Goal: Task Accomplishment & Management: Manage account settings

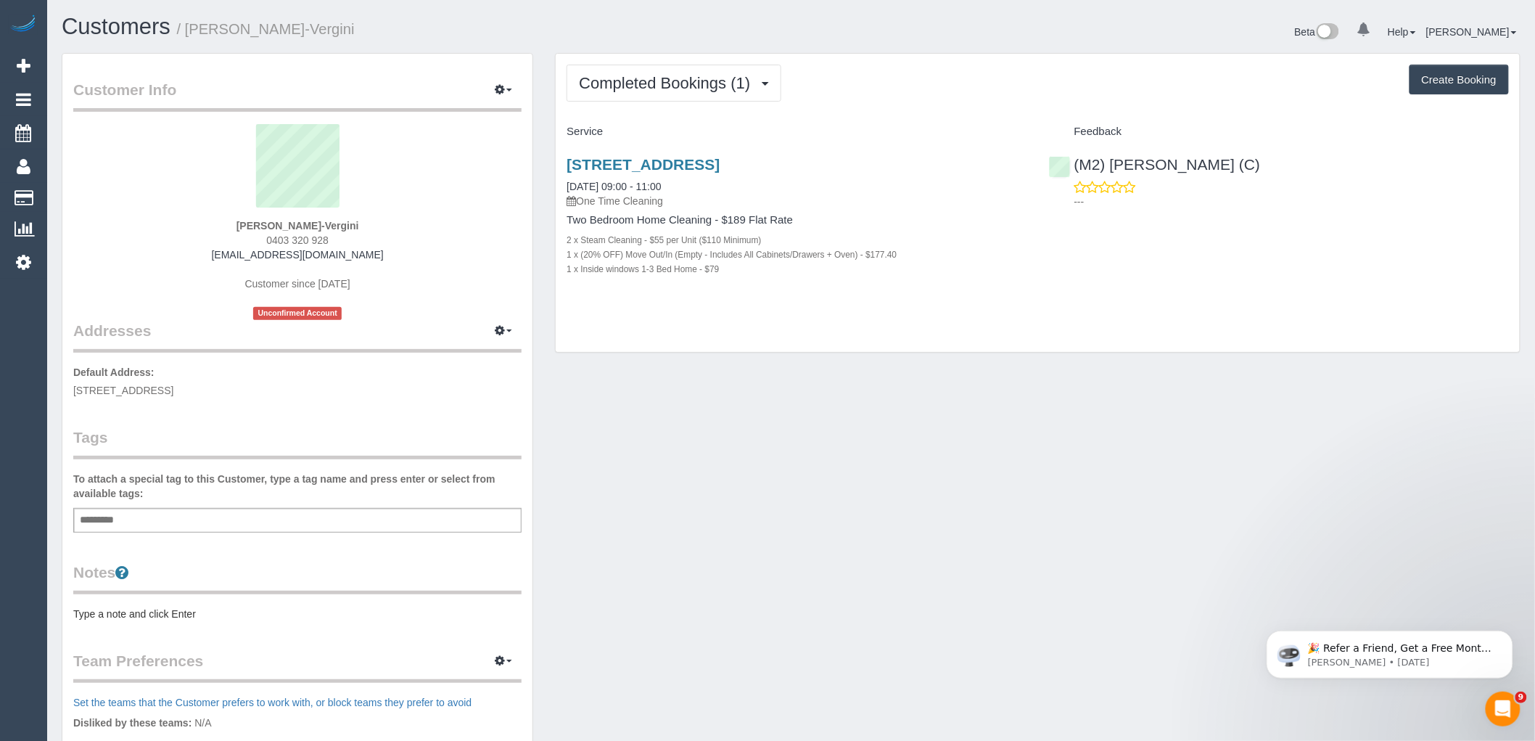
click at [215, 528] on div "Add a tag" at bounding box center [297, 520] width 448 height 25
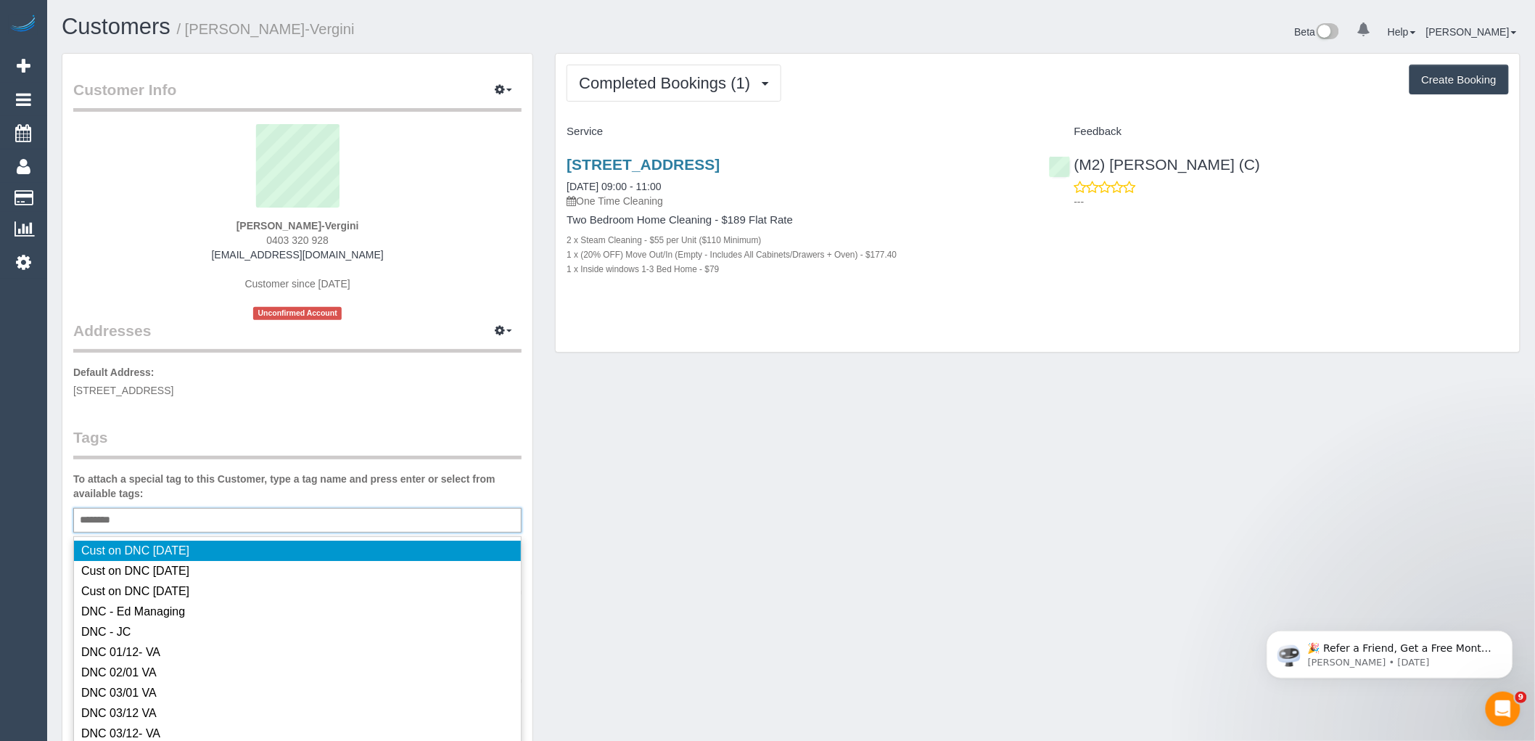
type input "*********"
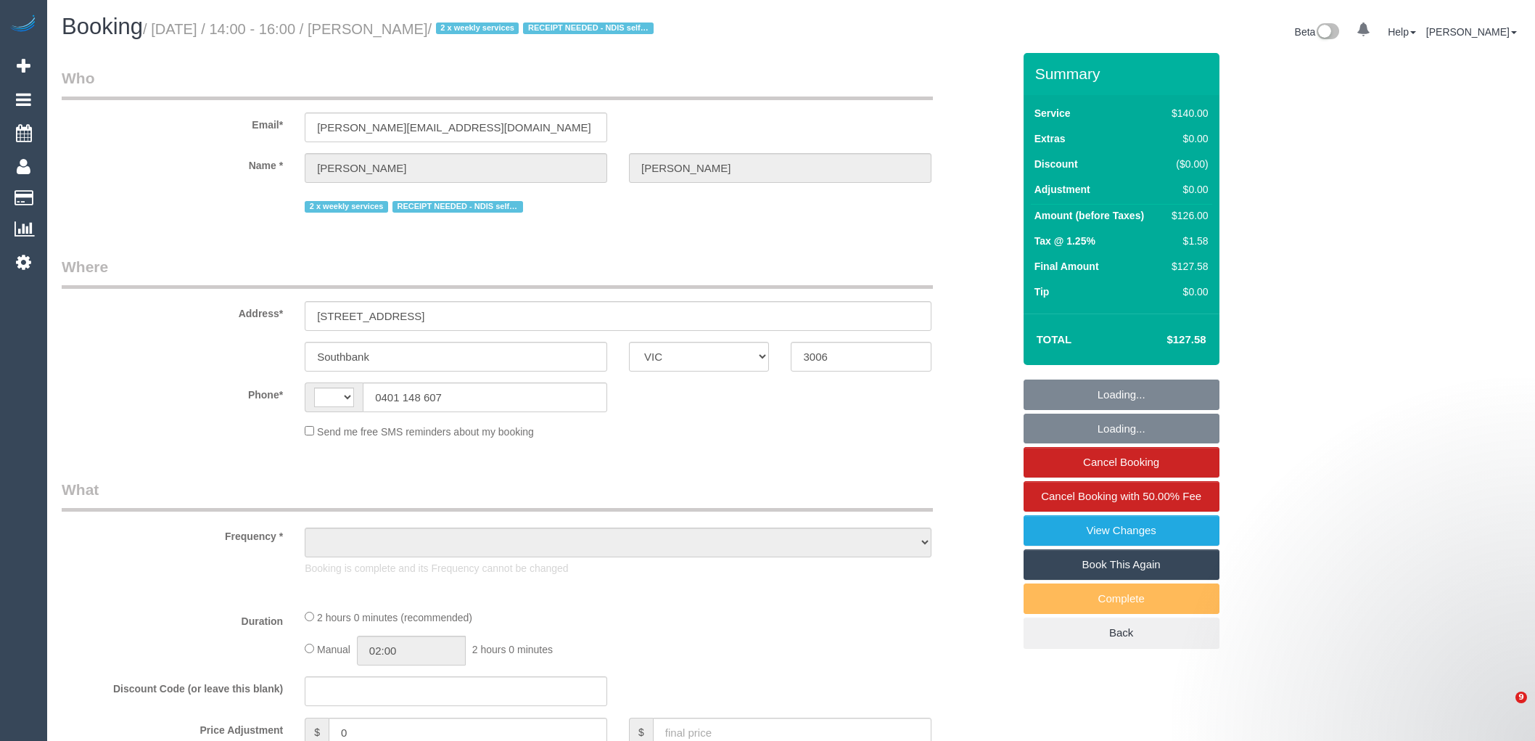
select select "VIC"
select select "string:AU"
select select "string:stripe-pm_1QS3QX2GScqysDRVhVdclKCJ"
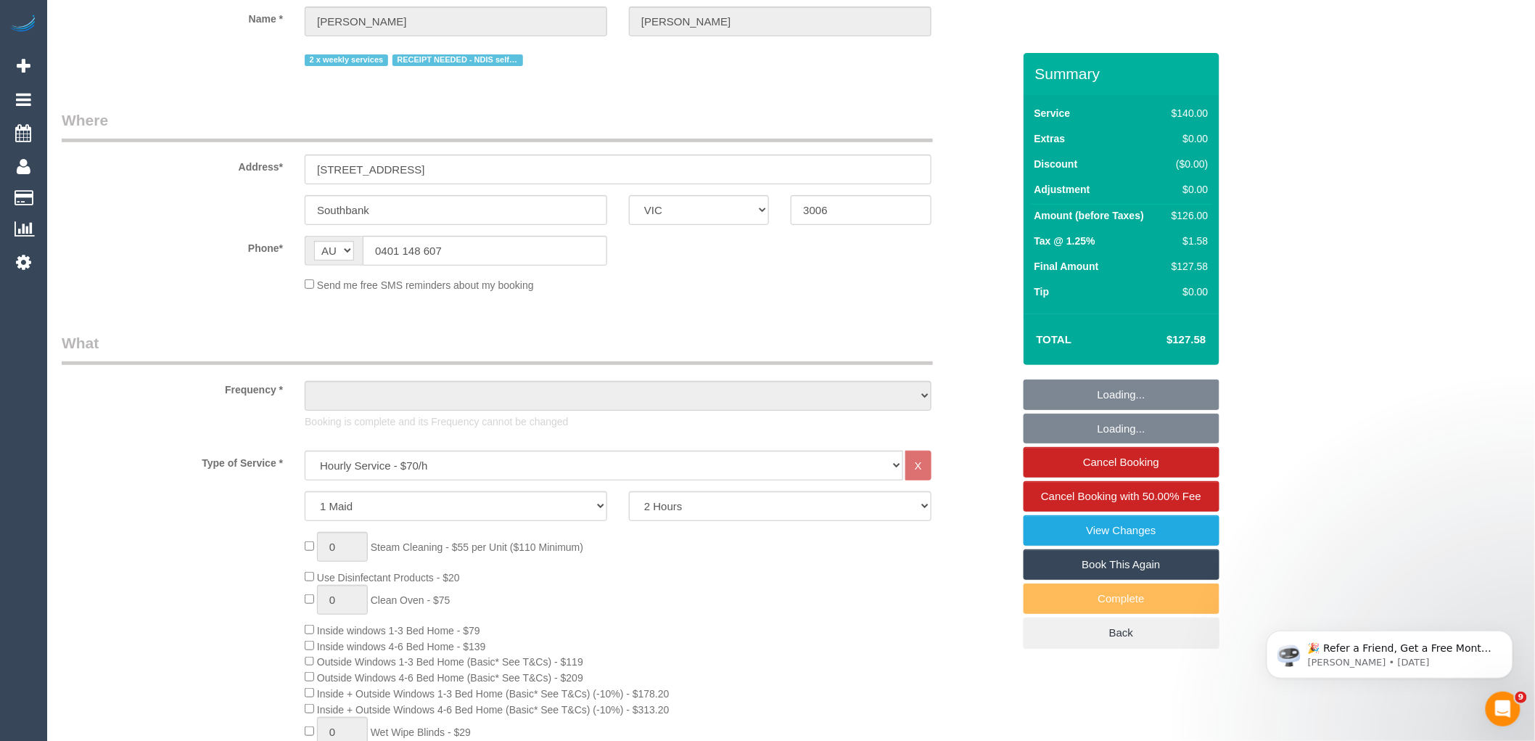
select select "object:4578"
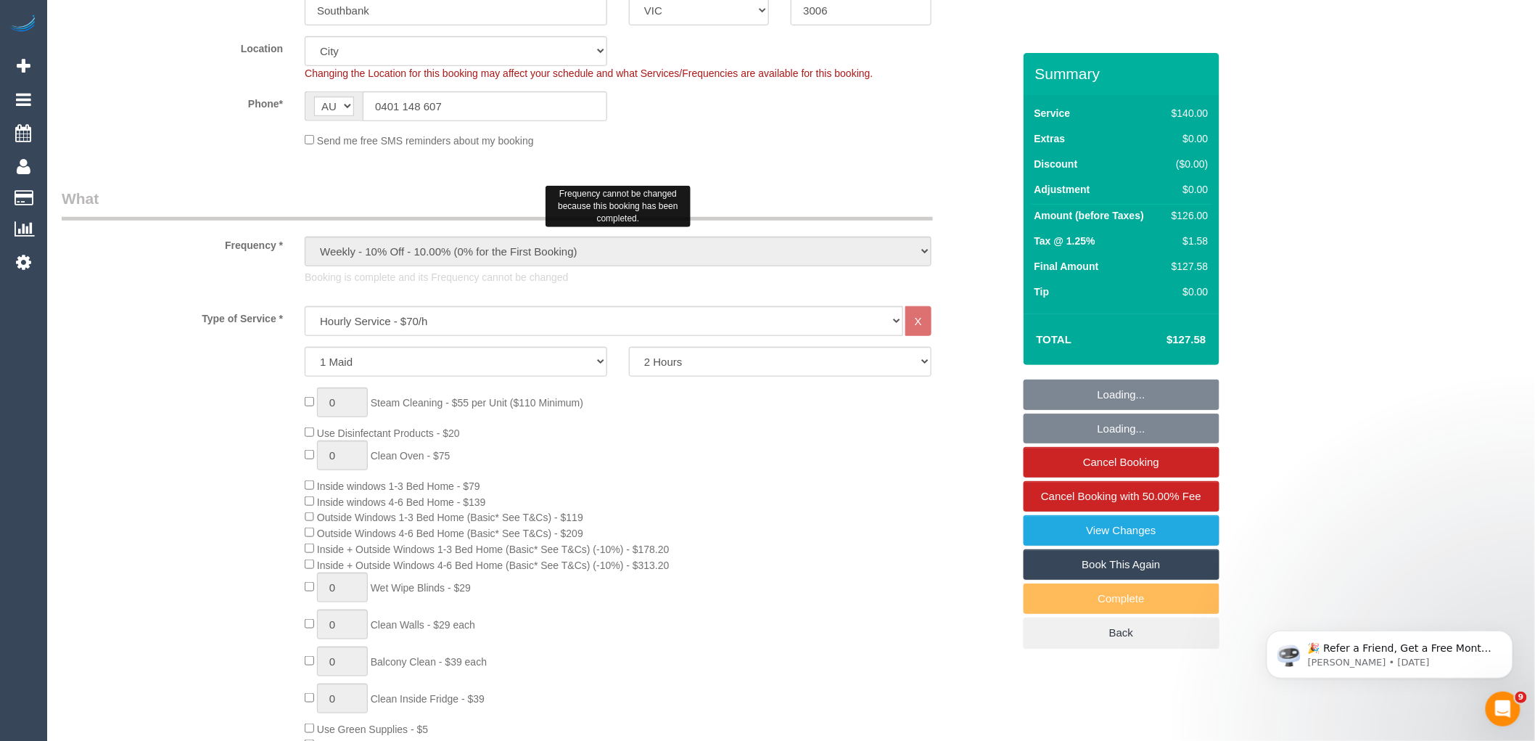
select select "number:28"
select select "number:14"
select select "number:20"
select select "number:25"
select select "number:34"
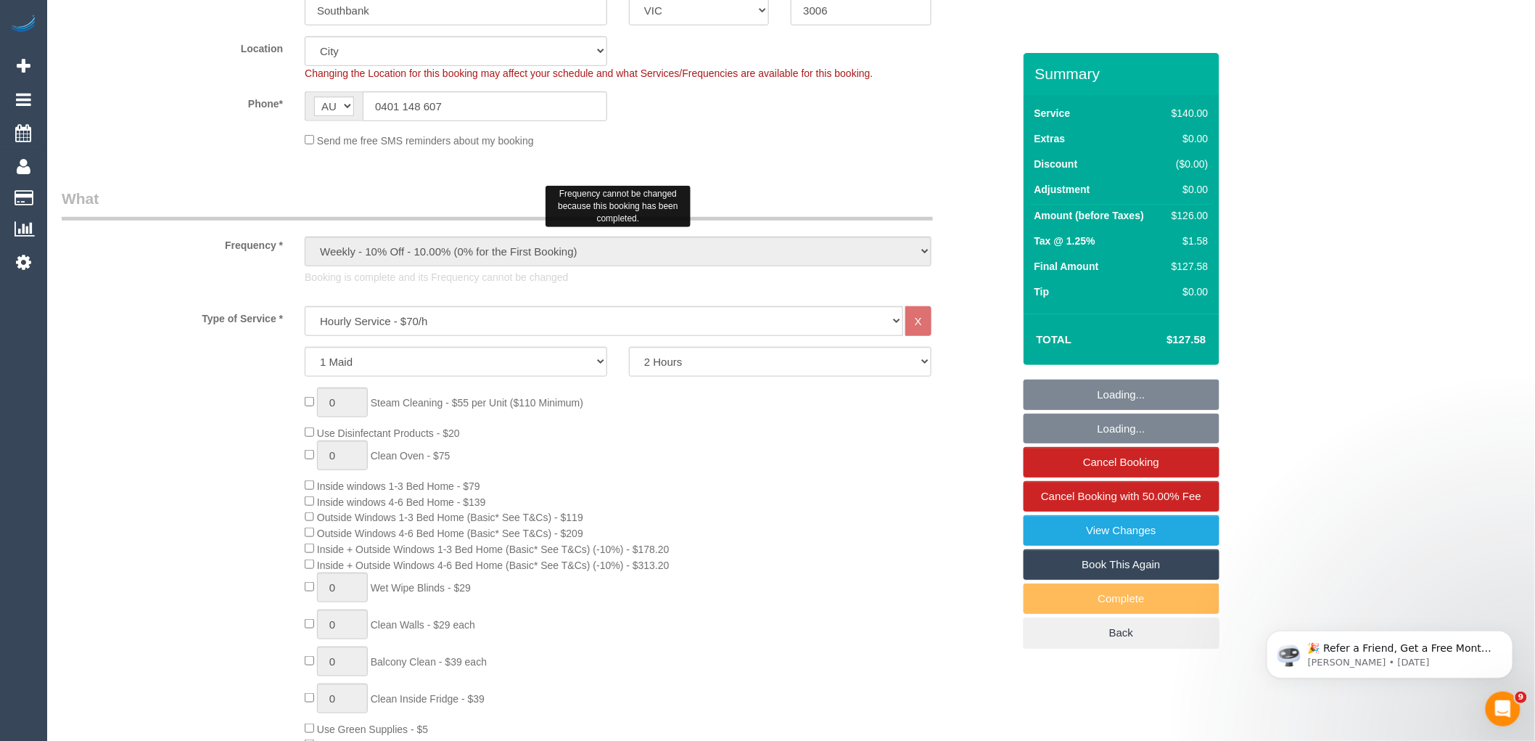
select select "number:26"
select select "object:5136"
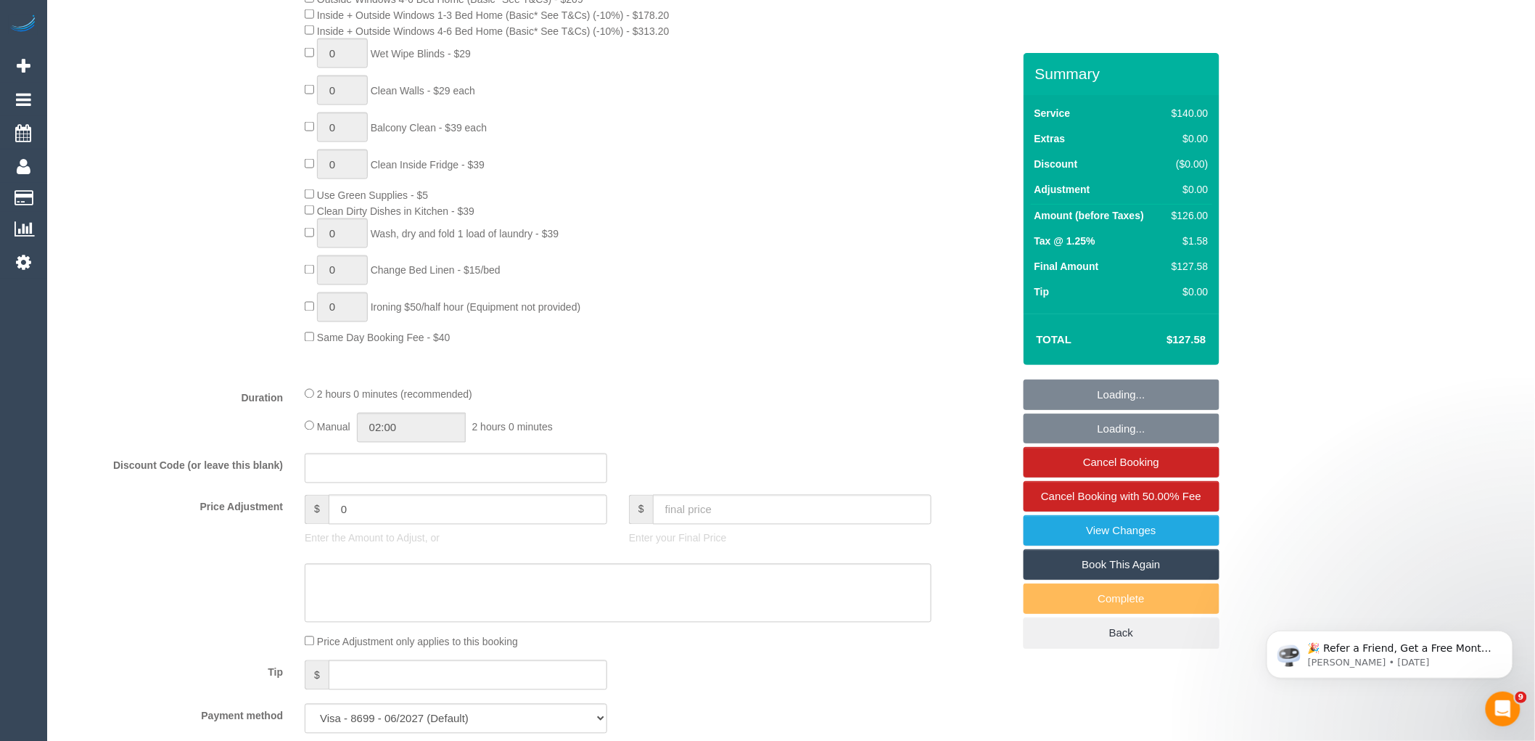
scroll to position [1048, 0]
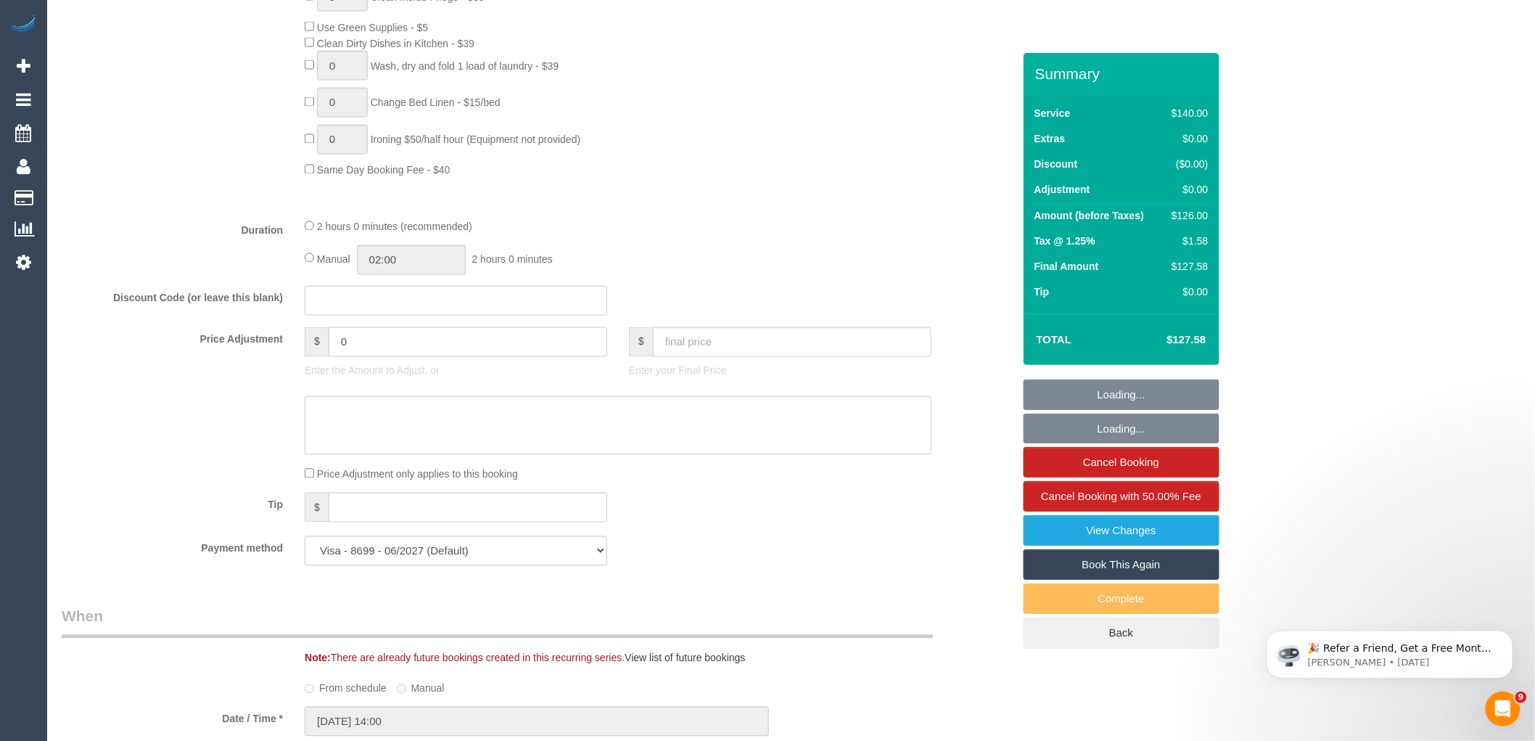
click at [367, 344] on input "0" at bounding box center [468, 342] width 279 height 30
type input "05.54"
click at [363, 456] on textarea at bounding box center [618, 425] width 627 height 59
type textarea "$"
type input "5.54"
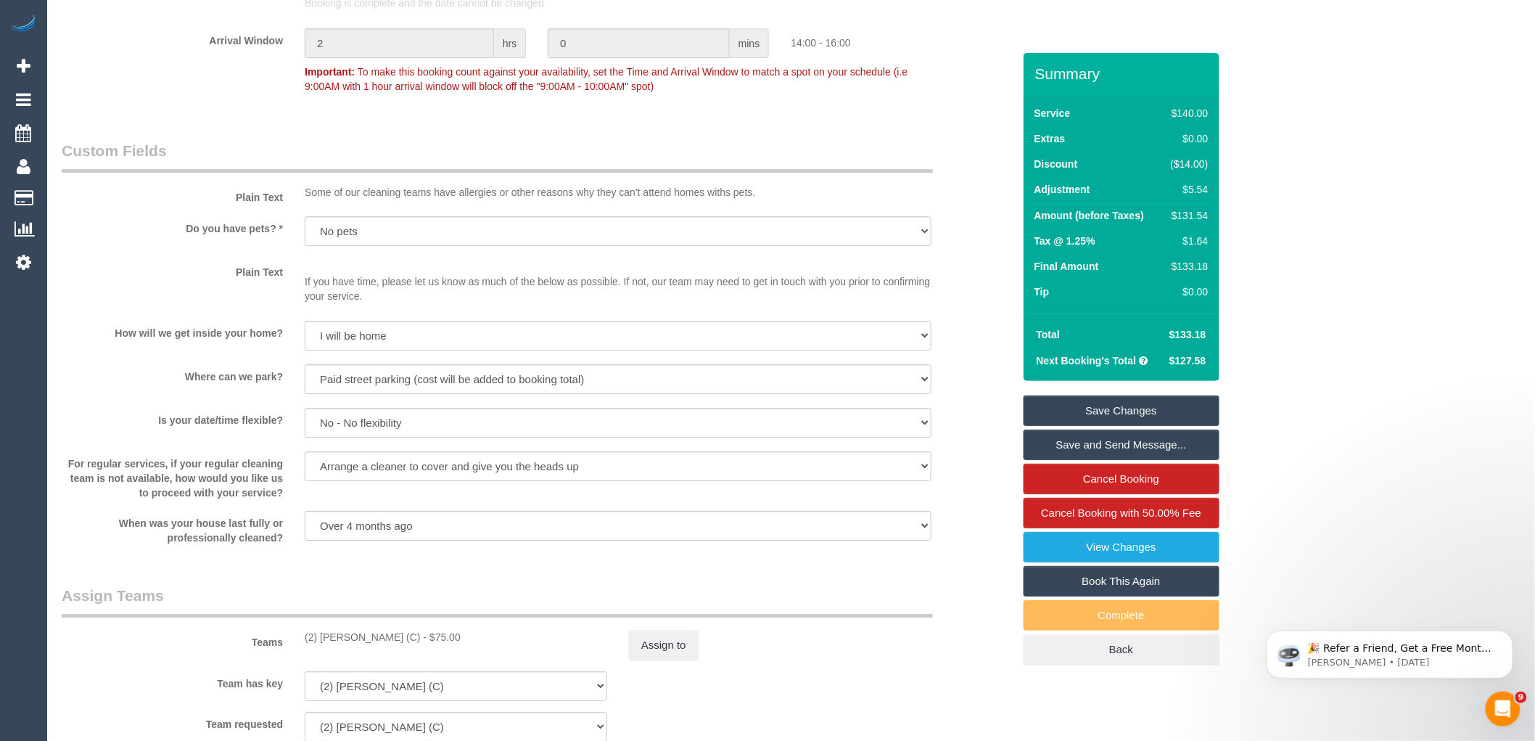
scroll to position [2257, 0]
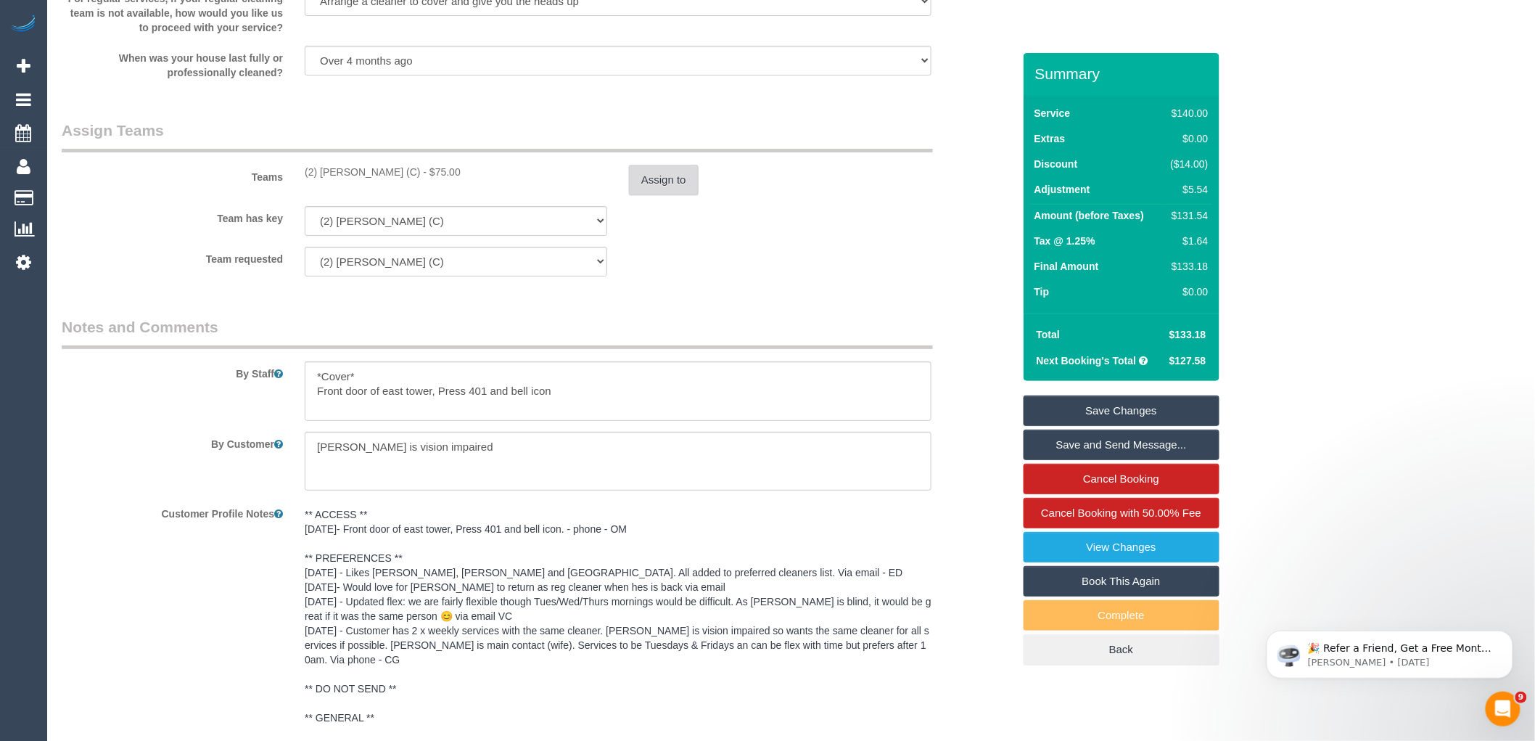
type textarea "$5.54 Parking VC"
click at [654, 180] on button "Assign to" at bounding box center [664, 180] width 70 height 30
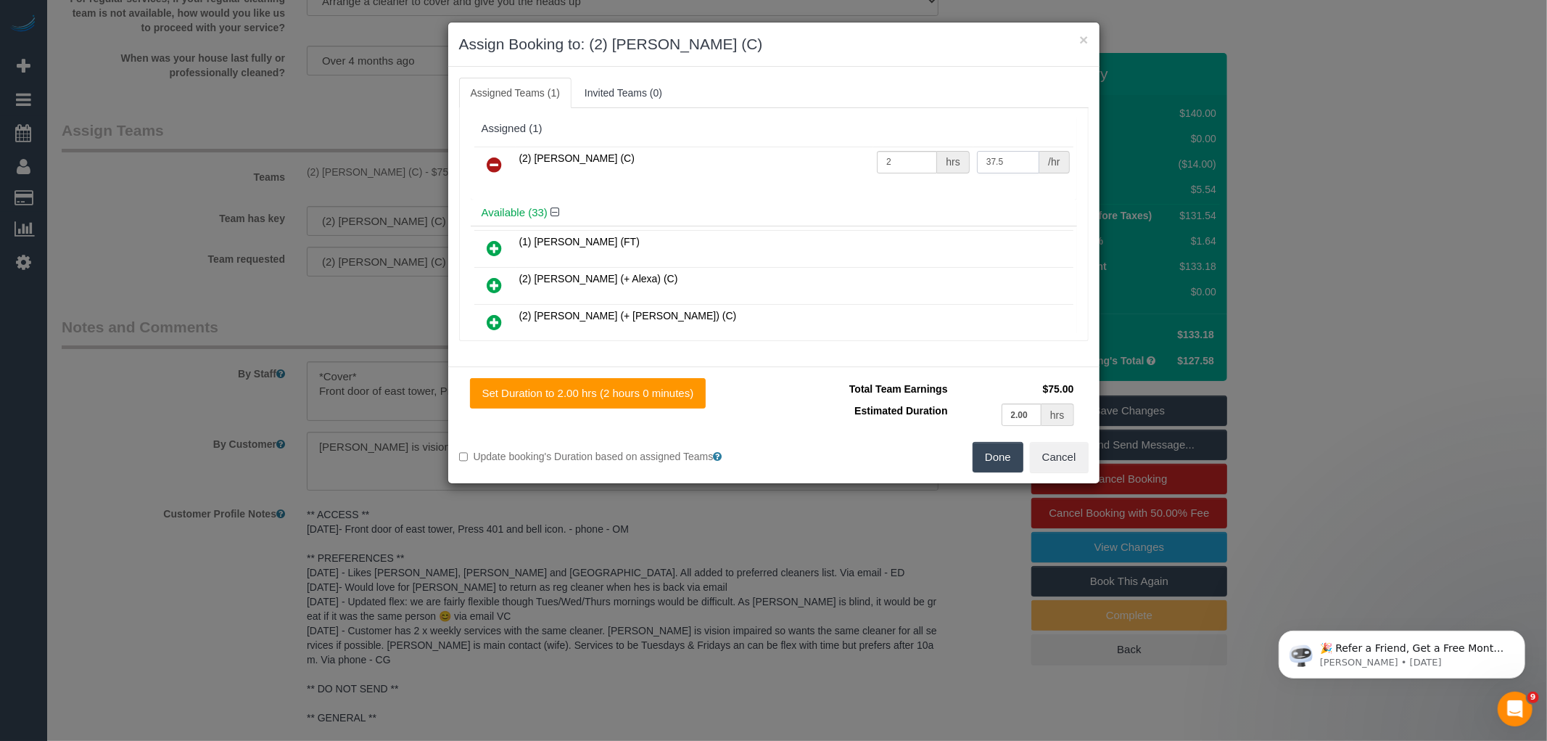
drag, startPoint x: 1014, startPoint y: 155, endPoint x: 872, endPoint y: 154, distance: 142.2
click at [872, 154] on tr "(2) Megan Kaewpinich (C) 2 hrs 37.5 /hr" at bounding box center [773, 165] width 599 height 37
type input "80.54"
click at [902, 163] on input "2" at bounding box center [907, 162] width 60 height 22
type input "1"
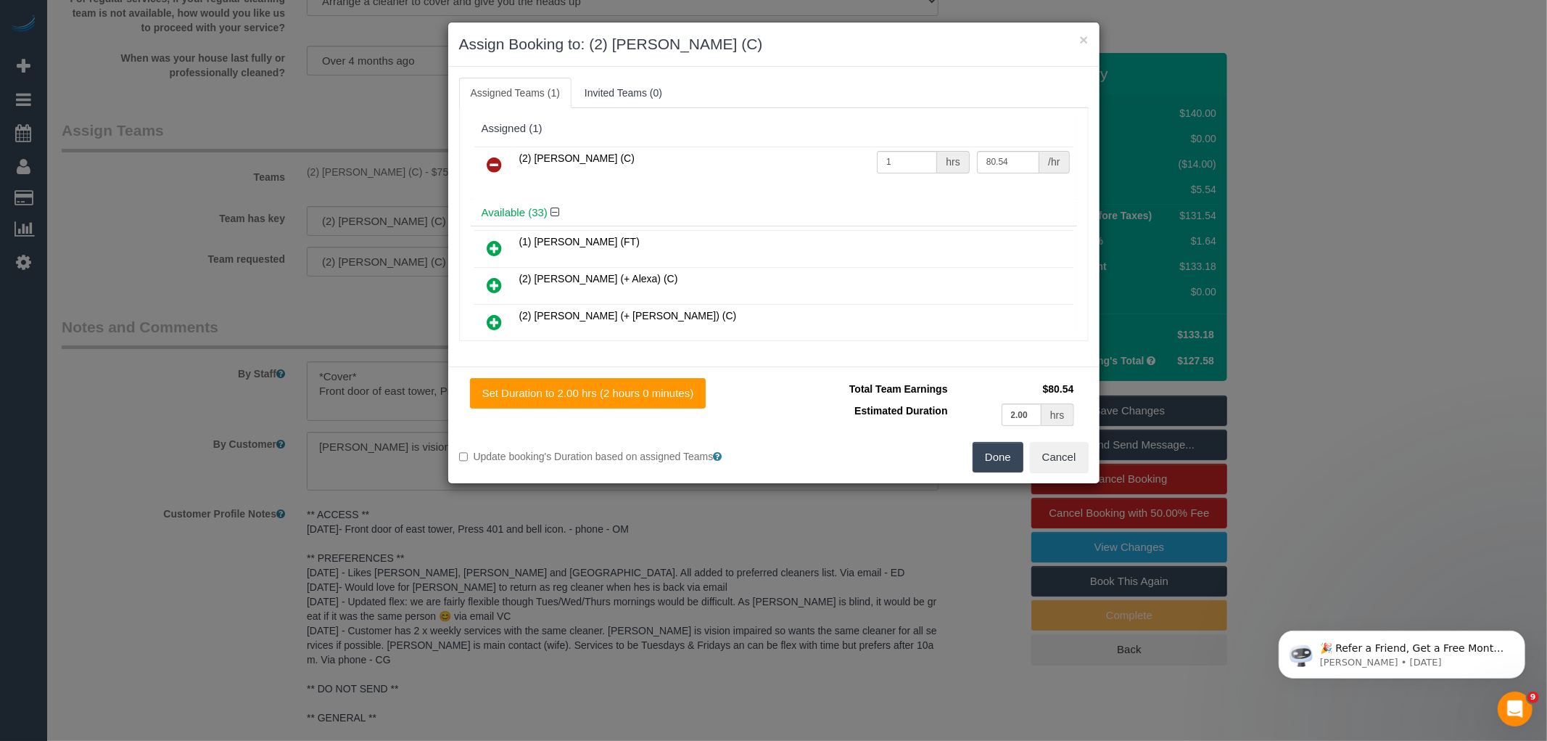
click at [1007, 448] on button "Done" at bounding box center [998, 457] width 51 height 30
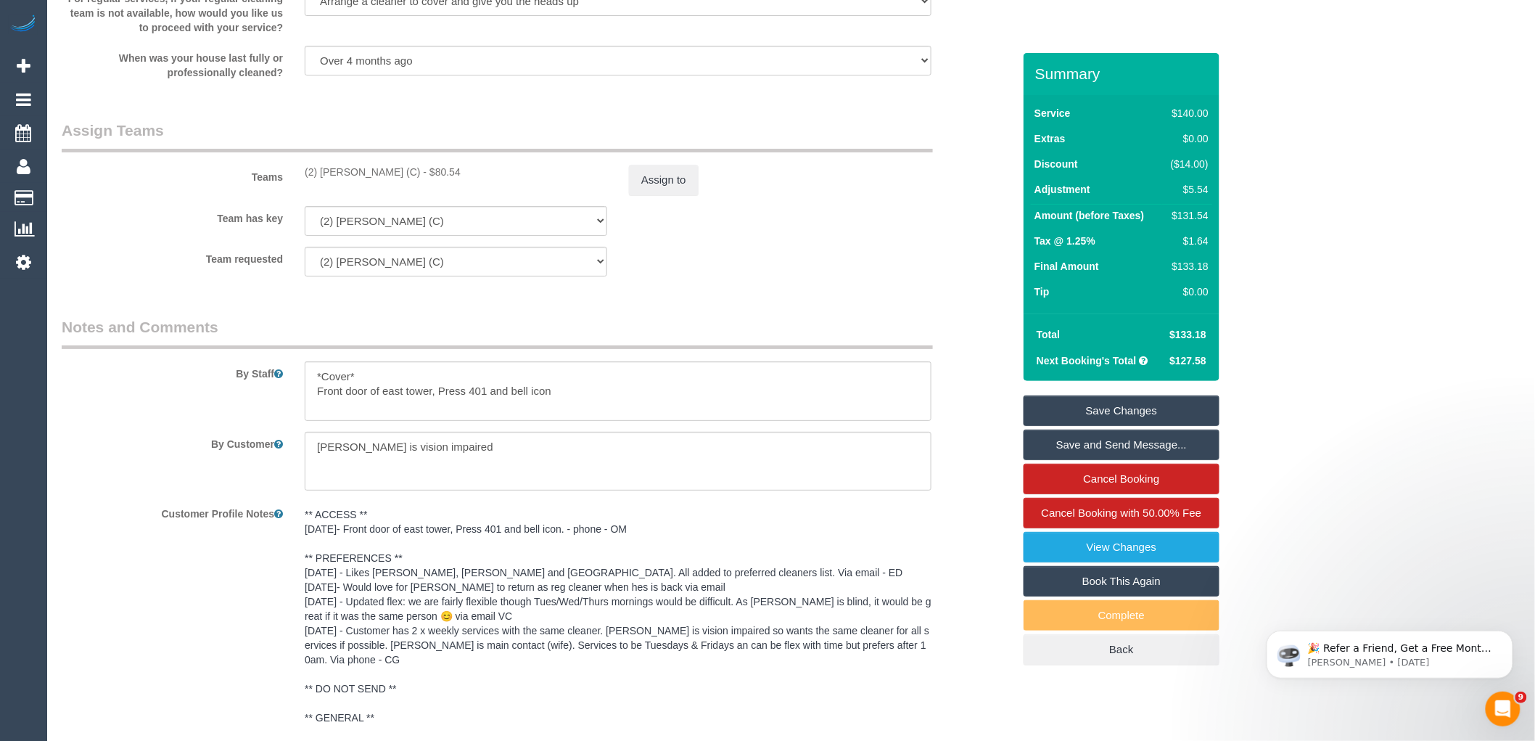
click at [1103, 402] on link "Save Changes" at bounding box center [1122, 410] width 196 height 30
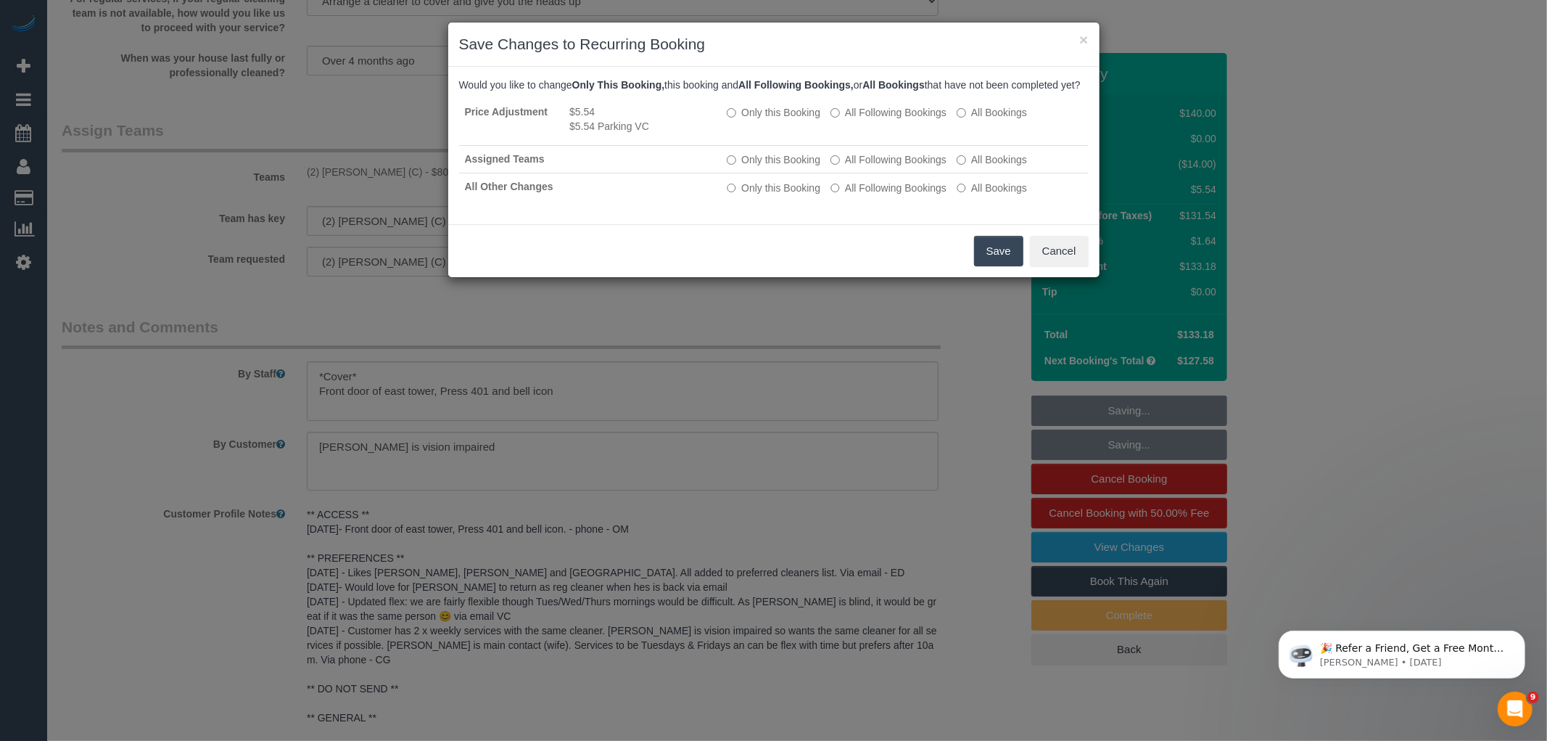
click at [998, 266] on button "Save" at bounding box center [998, 251] width 49 height 30
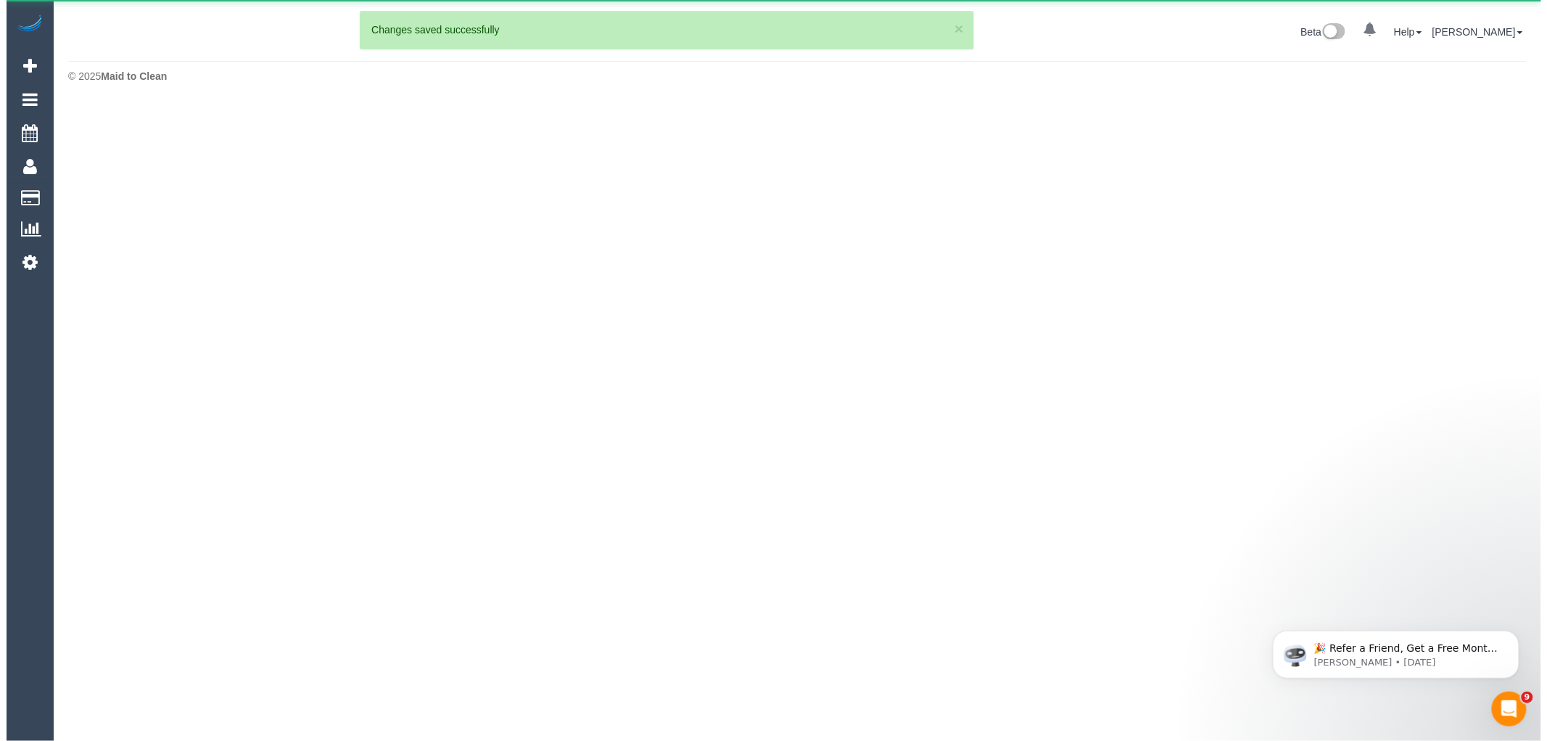
scroll to position [0, 0]
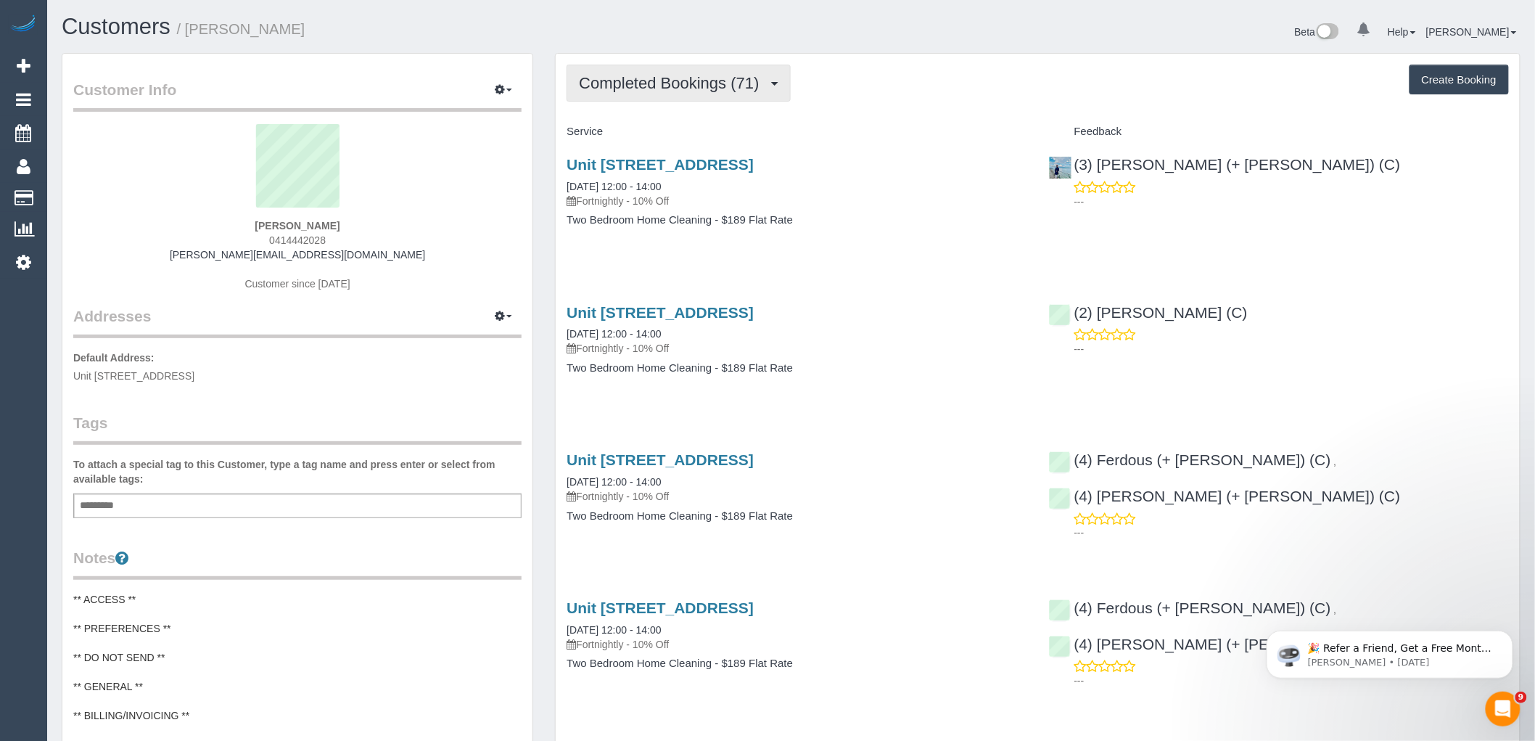
click at [721, 89] on span "Completed Bookings (71)" at bounding box center [672, 83] width 187 height 18
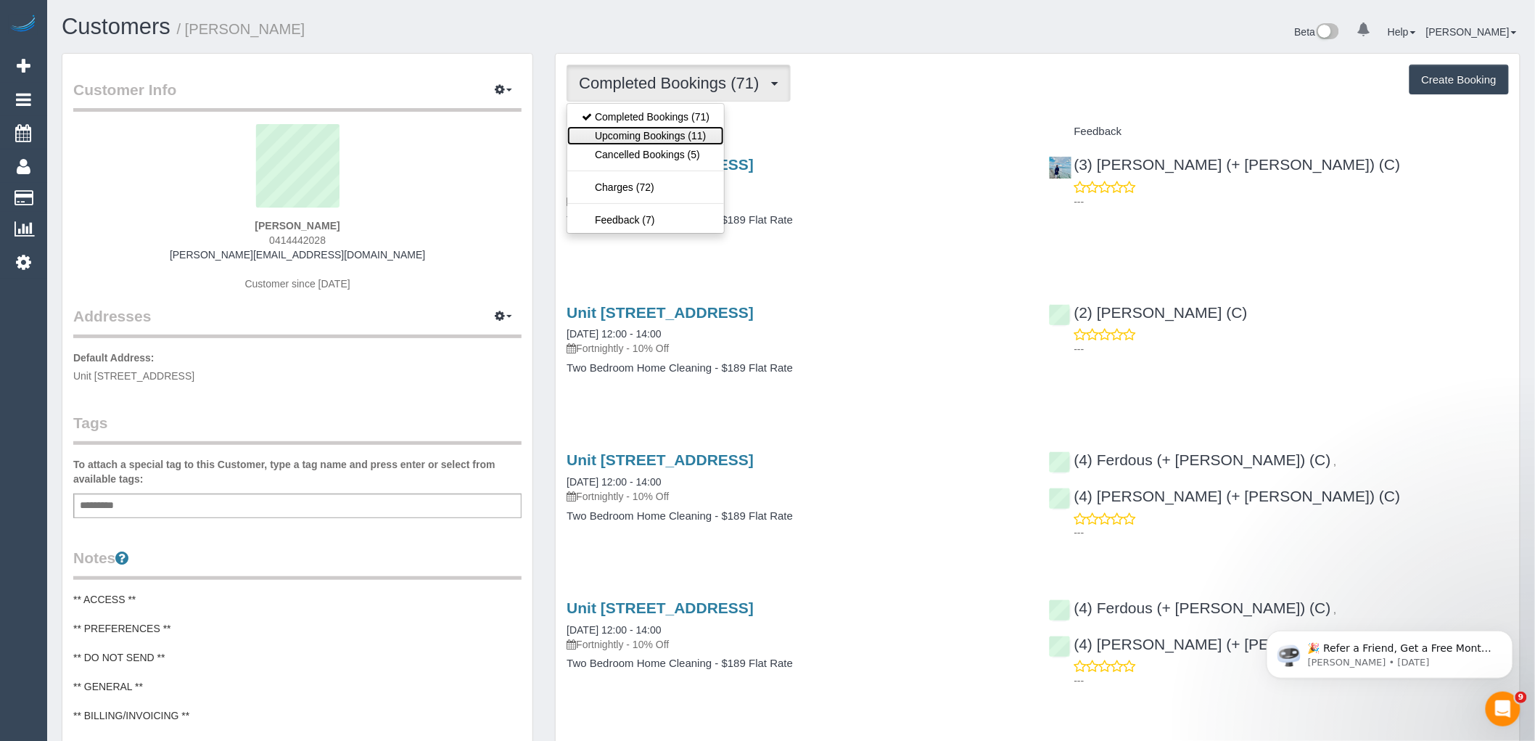
click at [685, 131] on link "Upcoming Bookings (11)" at bounding box center [645, 135] width 157 height 19
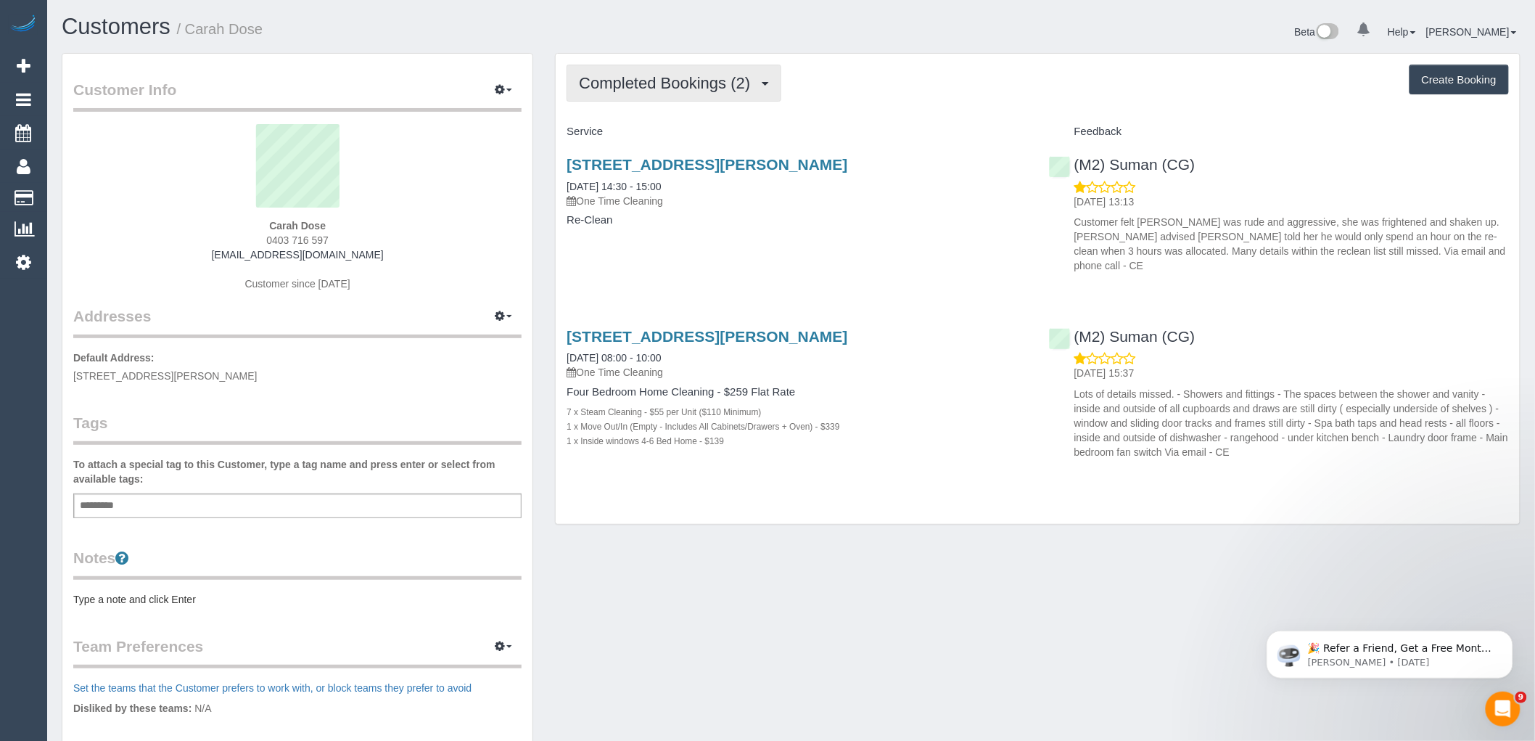
click at [656, 81] on span "Completed Bookings (2)" at bounding box center [668, 83] width 178 height 18
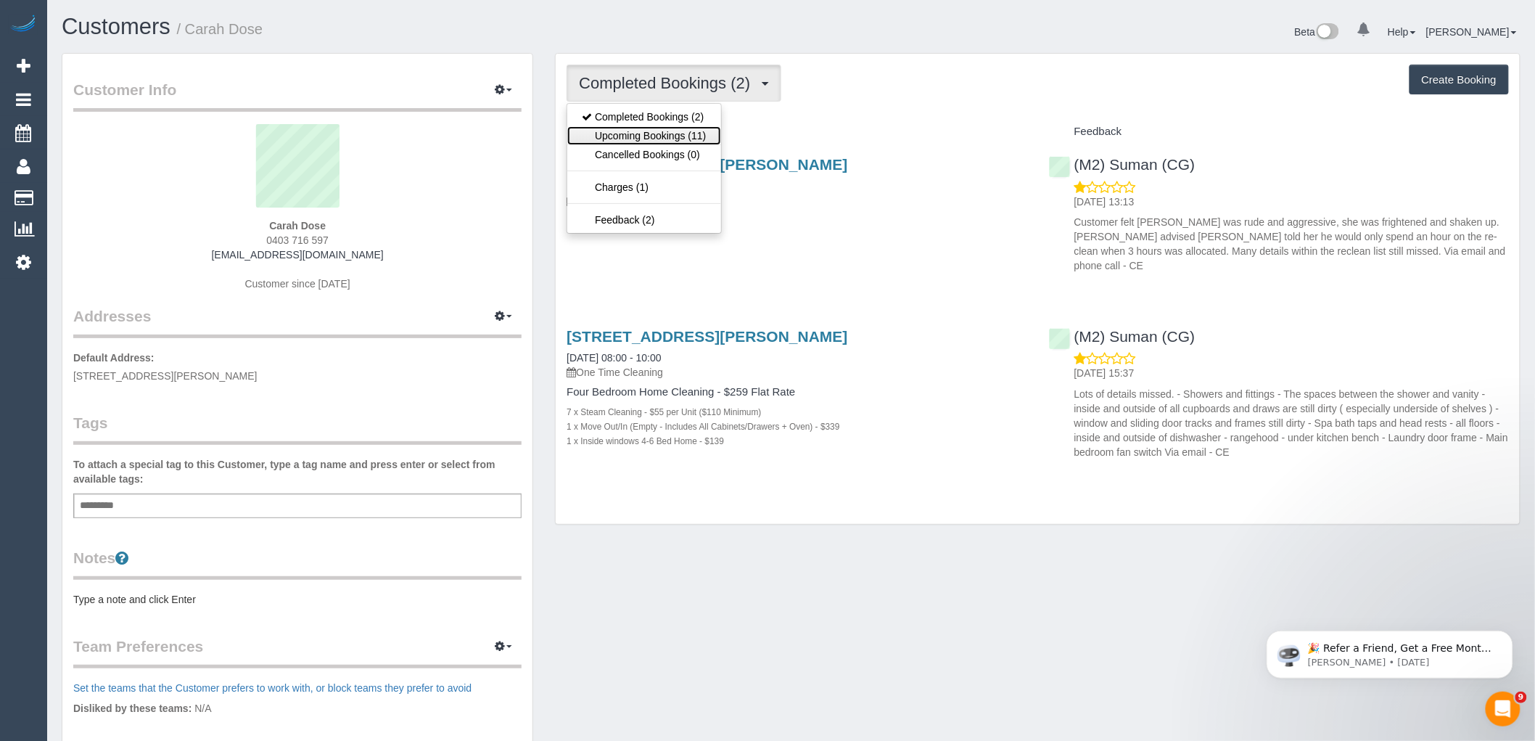
click at [670, 133] on link "Upcoming Bookings (11)" at bounding box center [643, 135] width 153 height 19
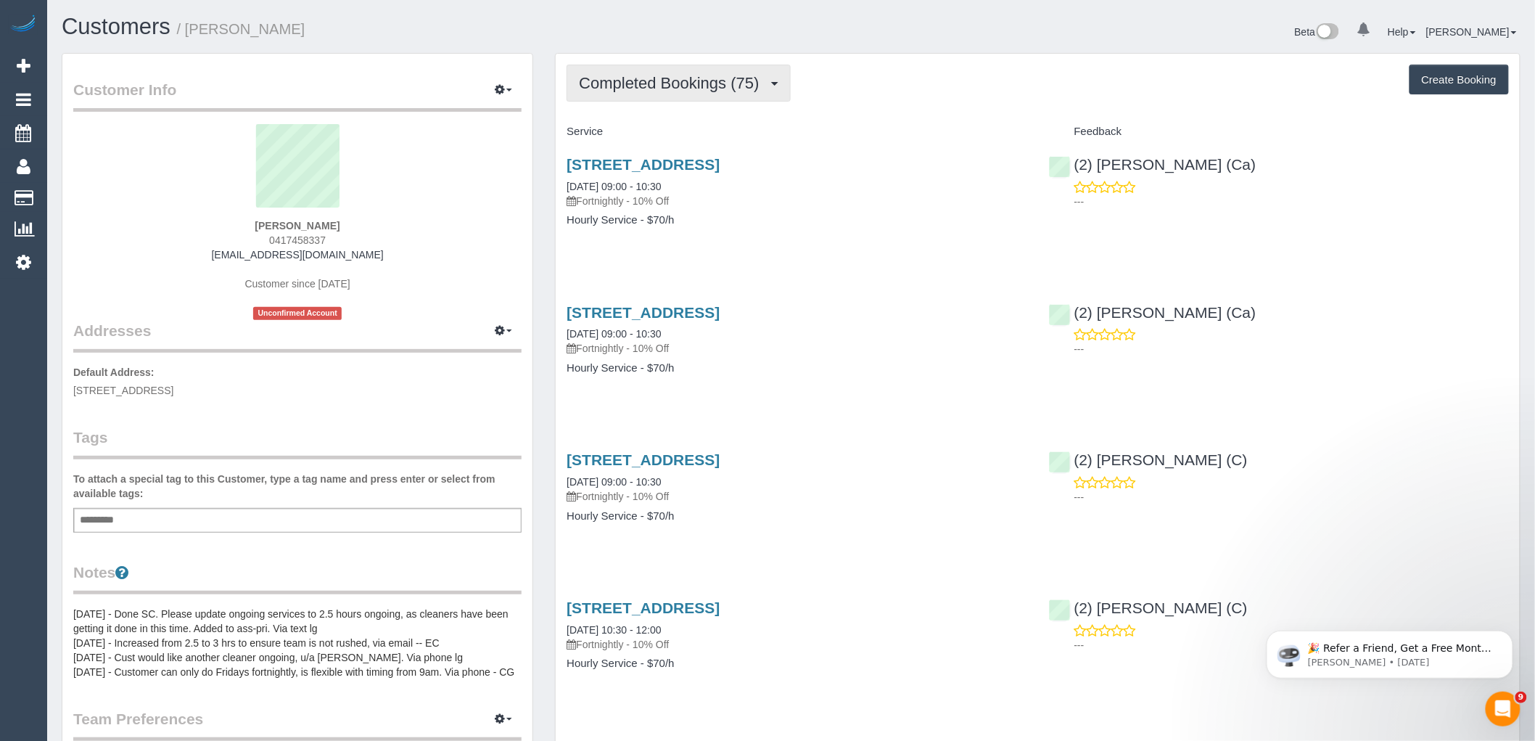
click at [705, 83] on span "Completed Bookings (75)" at bounding box center [672, 83] width 187 height 18
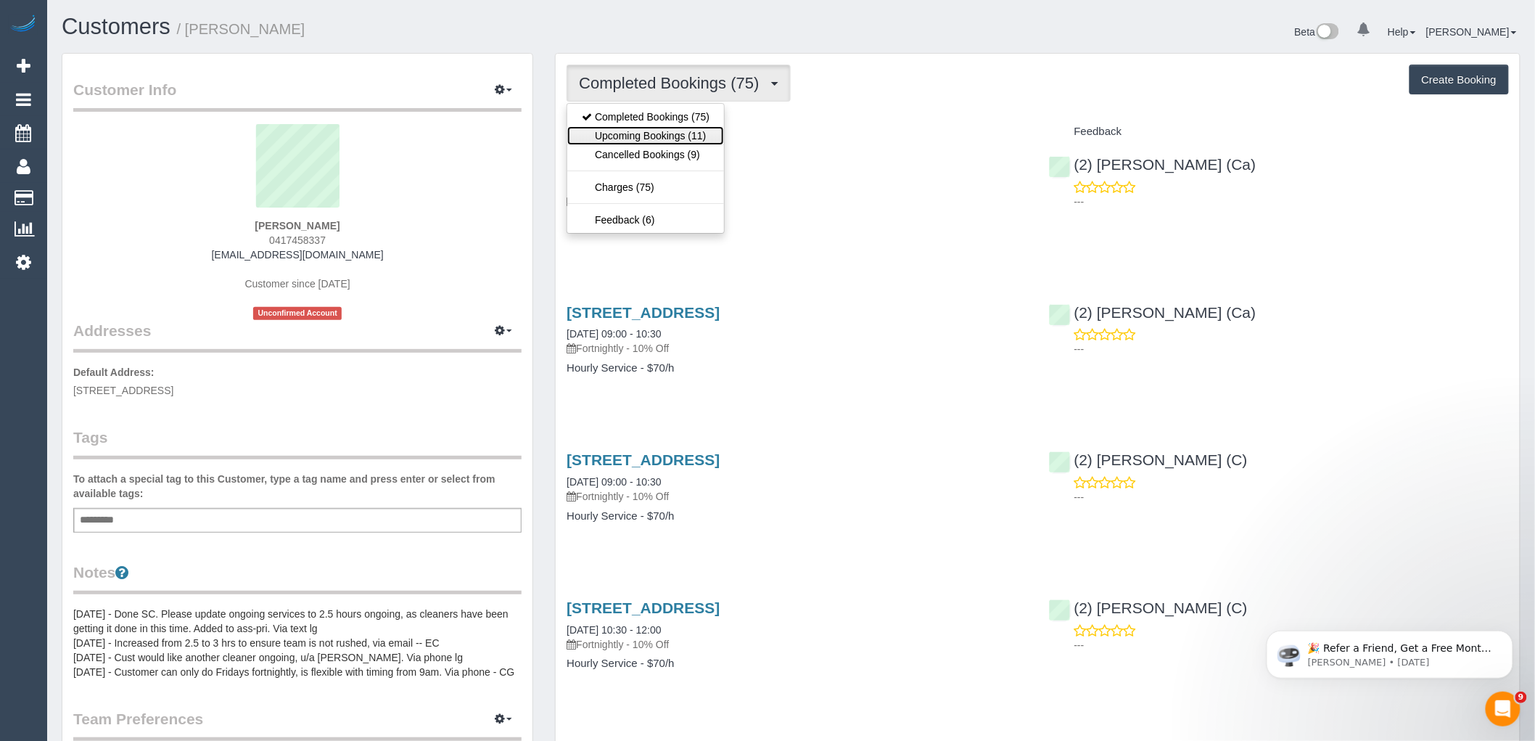
click at [695, 132] on link "Upcoming Bookings (11)" at bounding box center [645, 135] width 157 height 19
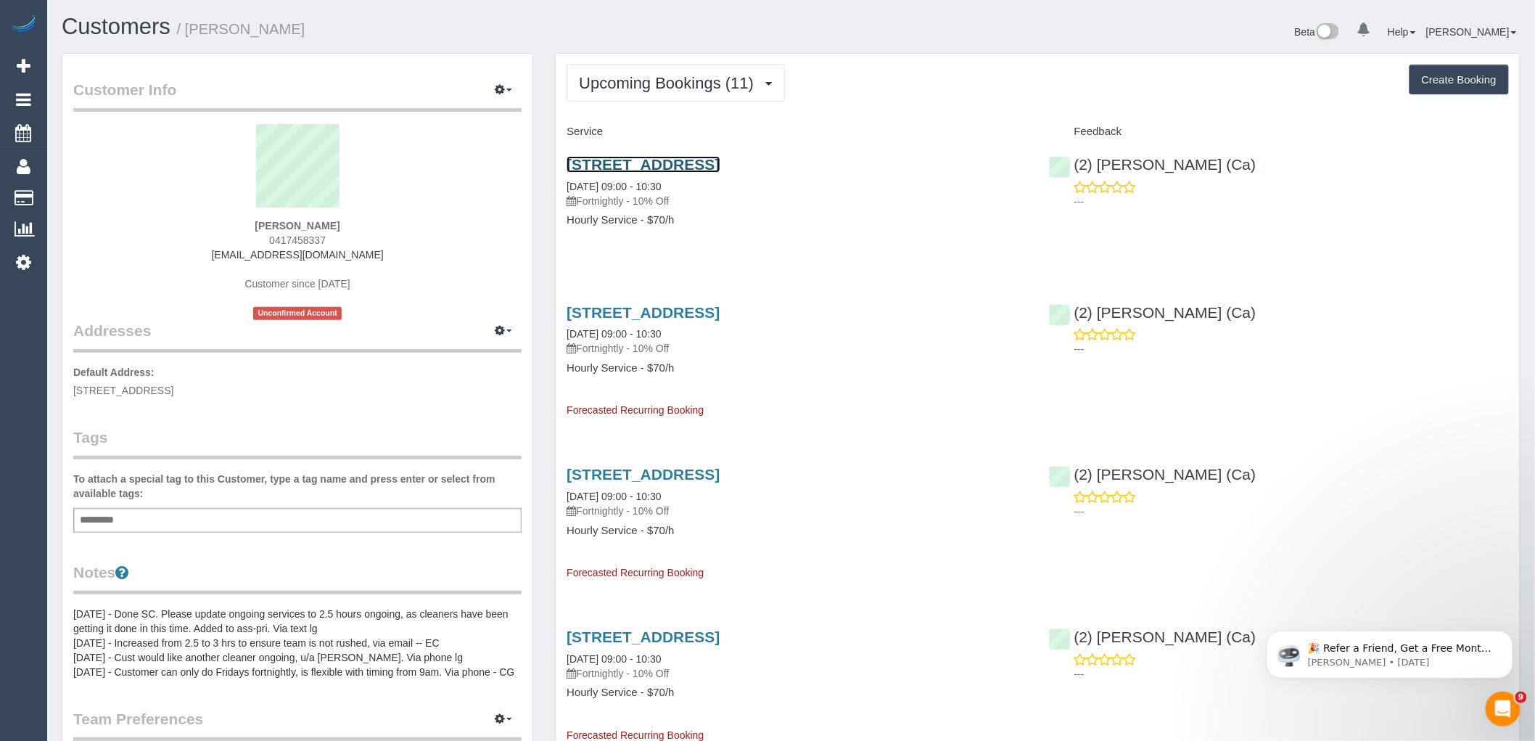
click at [720, 165] on link "25a Service Street, Coburg, VIC 3058" at bounding box center [643, 164] width 153 height 17
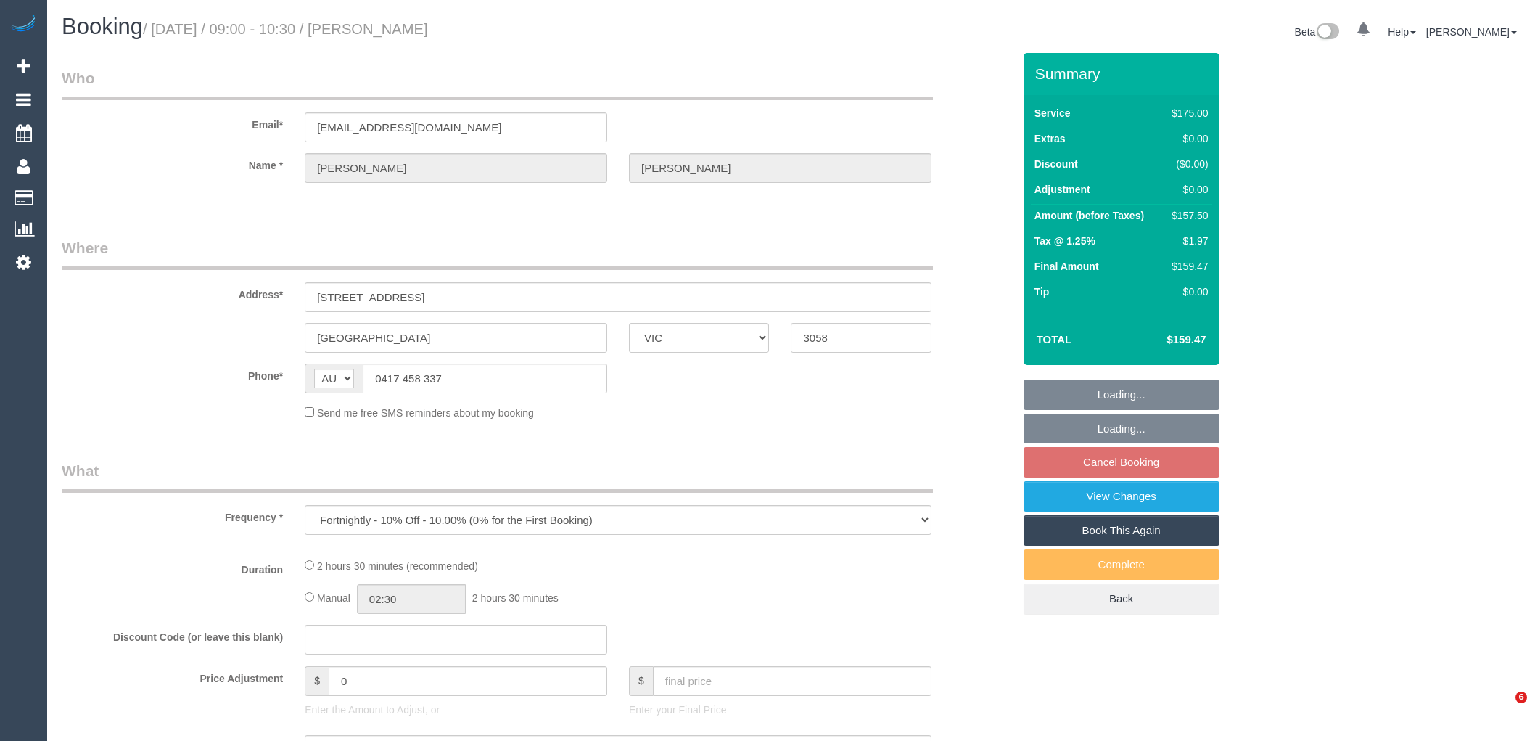
select select "VIC"
select select "150"
select select "number:27"
select select "number:14"
select select "number:19"
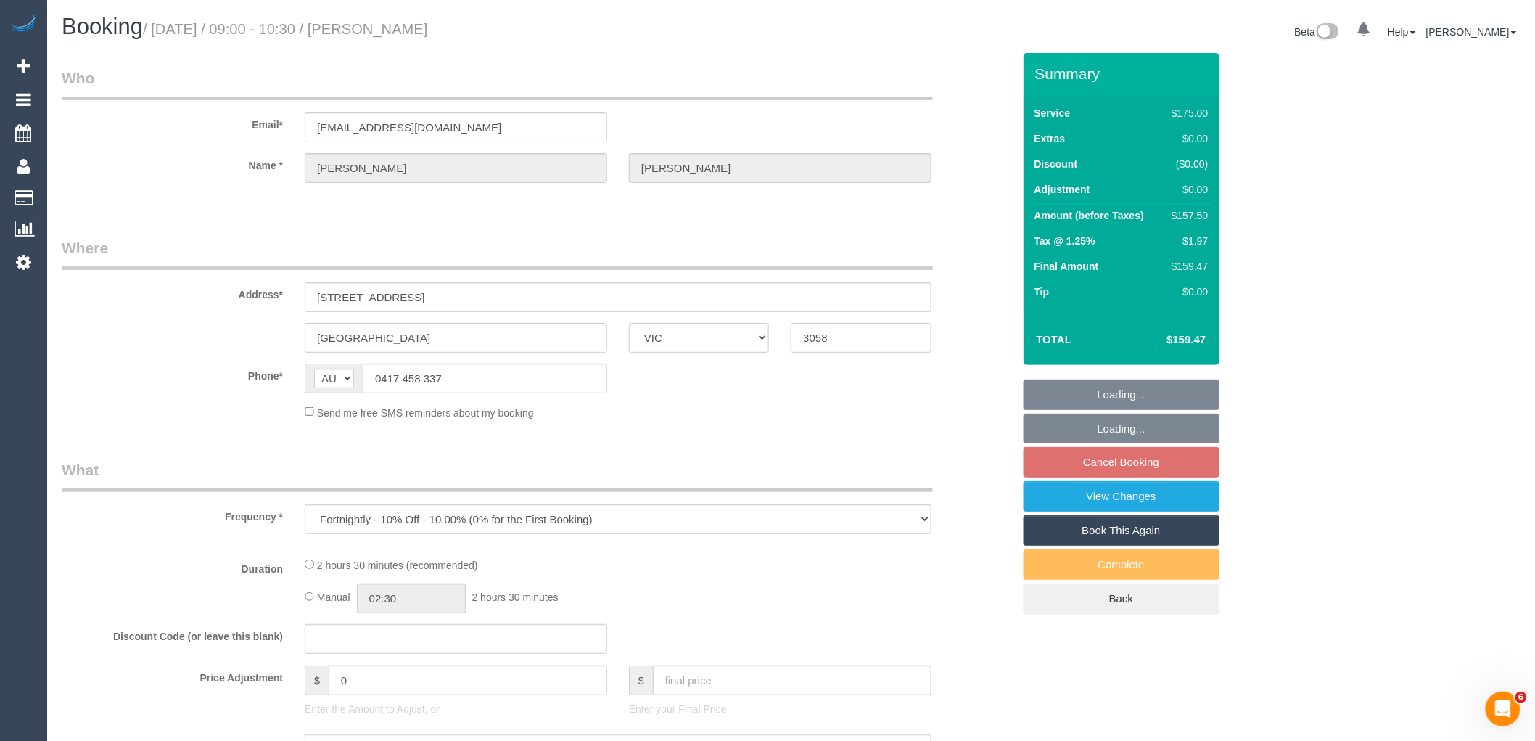
select select "number:22"
select select "number:34"
select select "number:13"
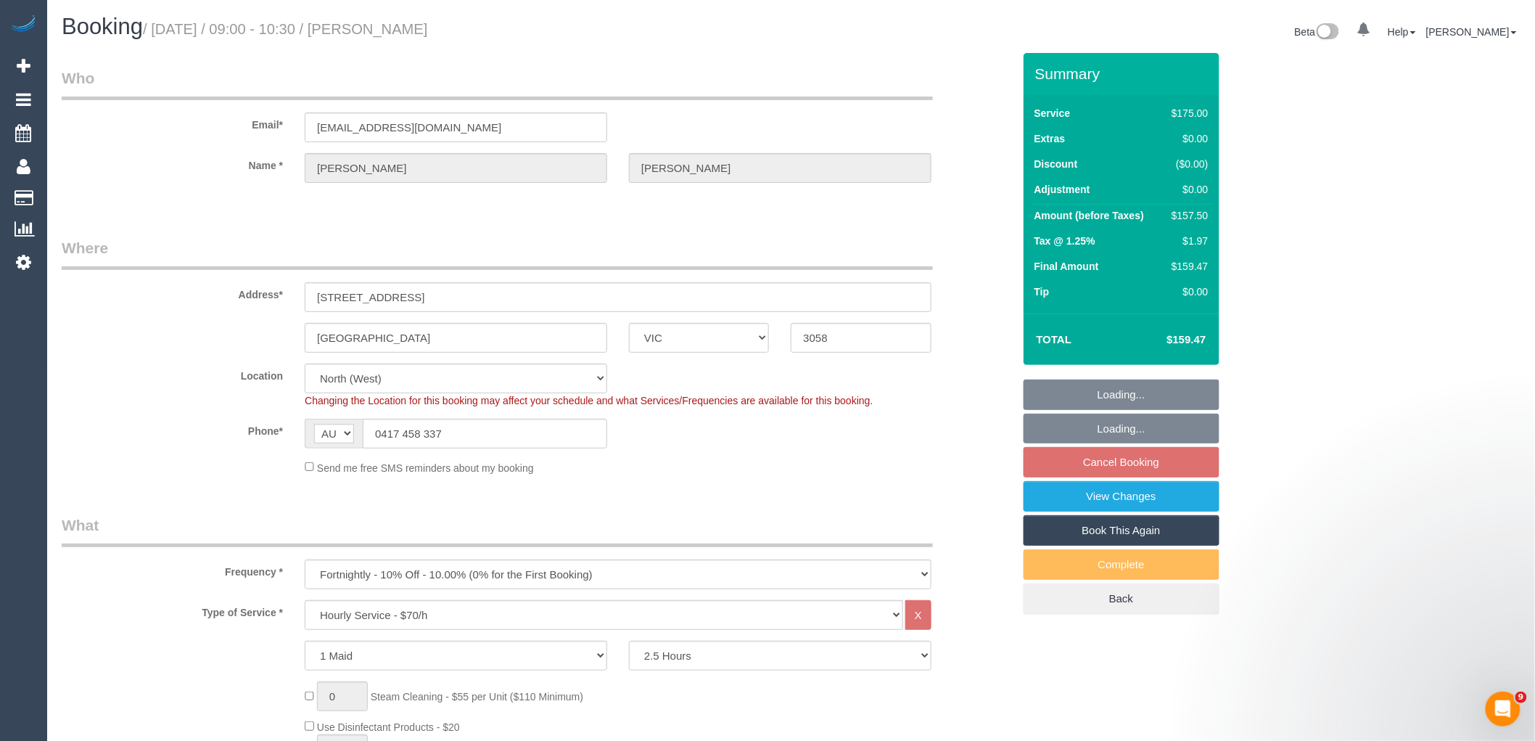
select select "object:857"
select select "string:stripe-pm_1Owc2H2GScqysDRV2AAFEOAh"
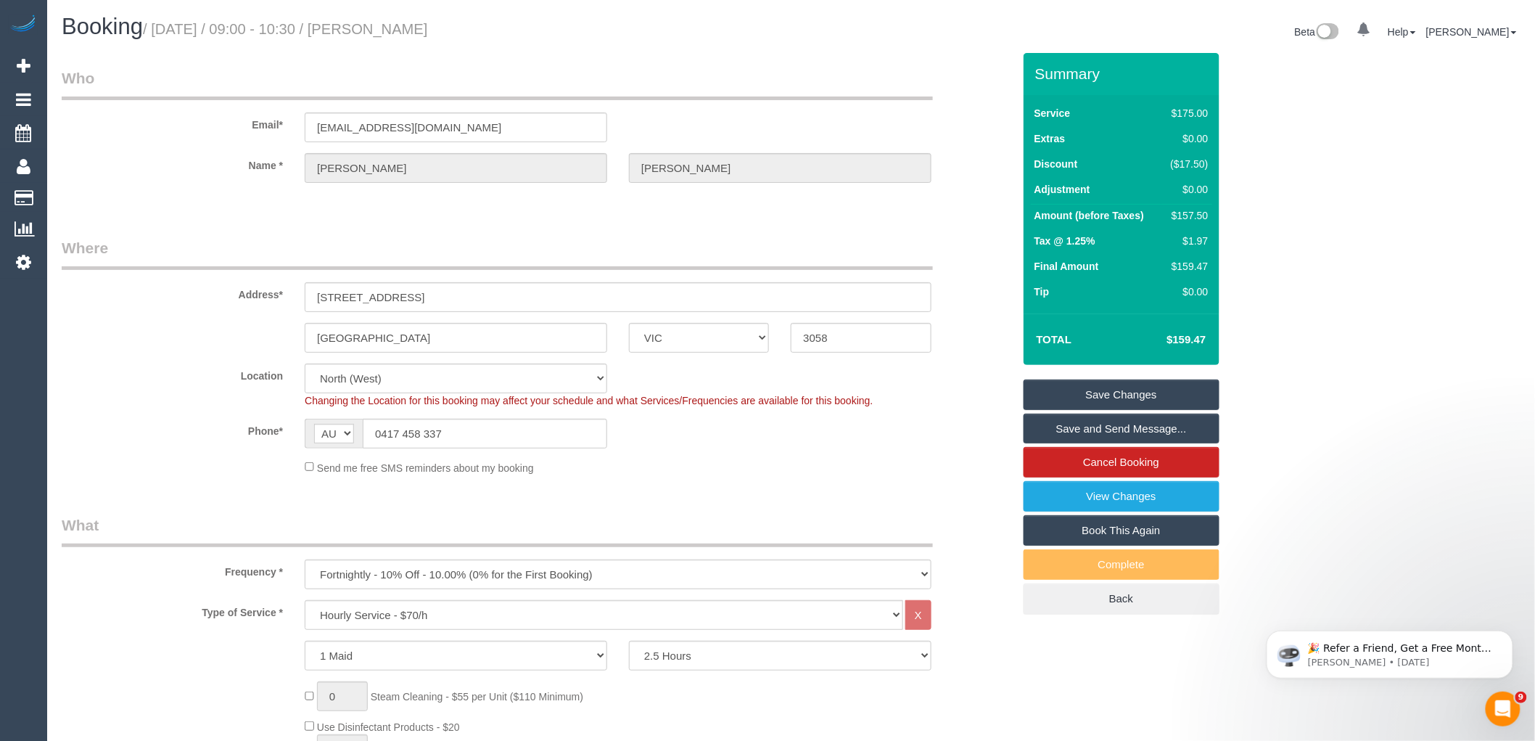
click at [1163, 445] on fieldset "Save Changes Save and Send Message... Cancel Booking View Changes Book This Aga…" at bounding box center [1122, 496] width 196 height 235
click at [1158, 463] on link "Cancel Booking" at bounding box center [1122, 462] width 196 height 30
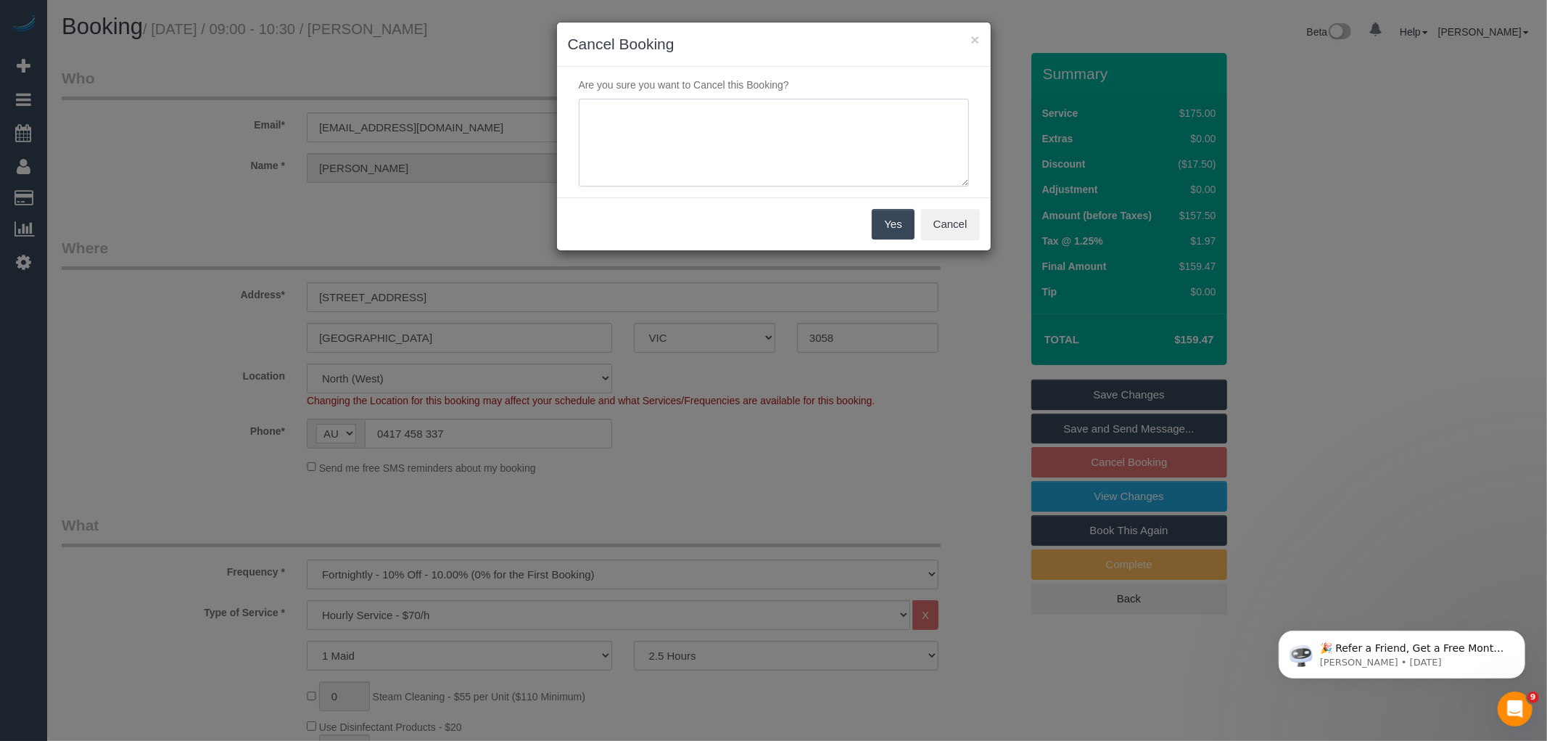
click at [666, 145] on textarea at bounding box center [774, 143] width 390 height 89
paste textarea "Unfortunately my husband has been made redundant and we will need to pause our …"
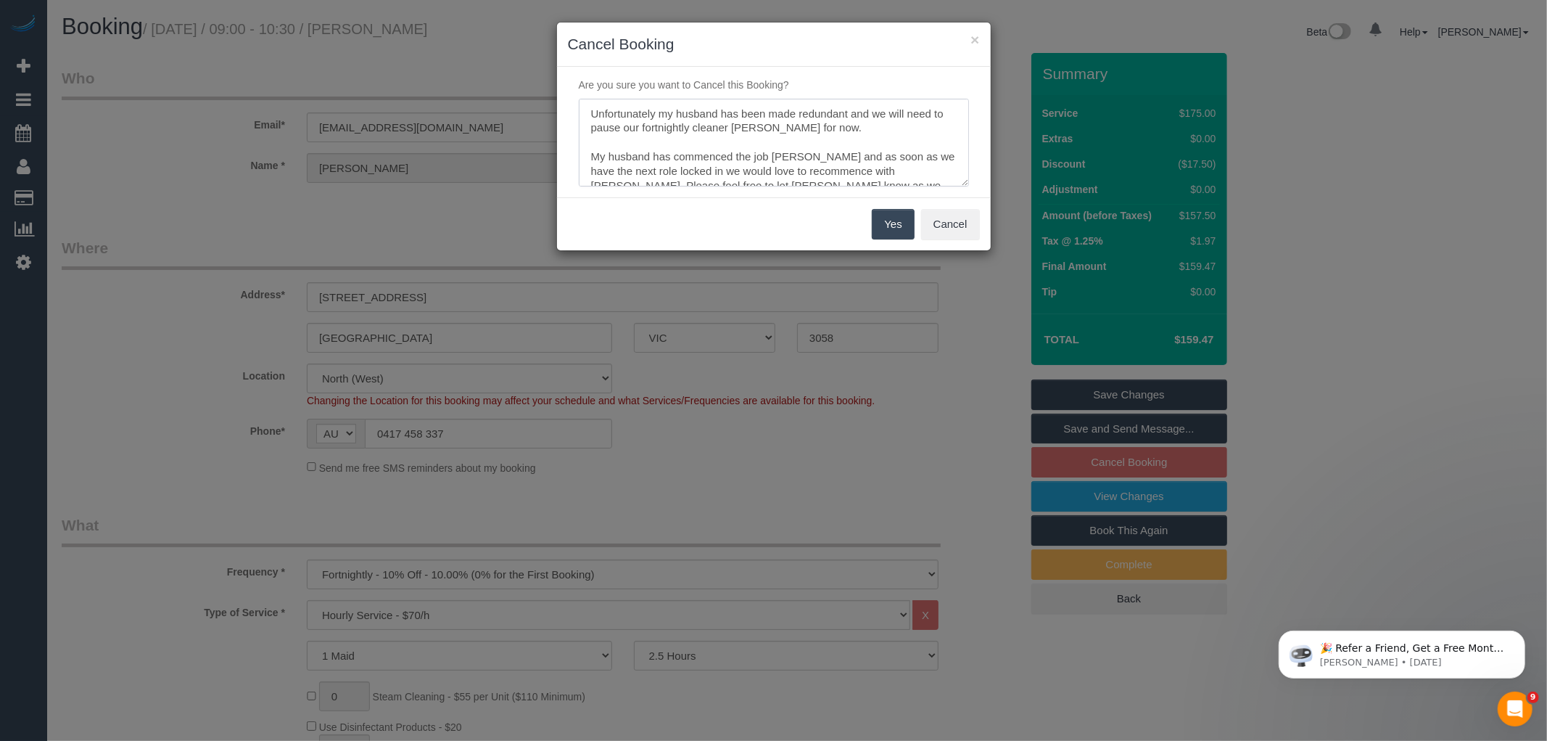
scroll to position [63, 0]
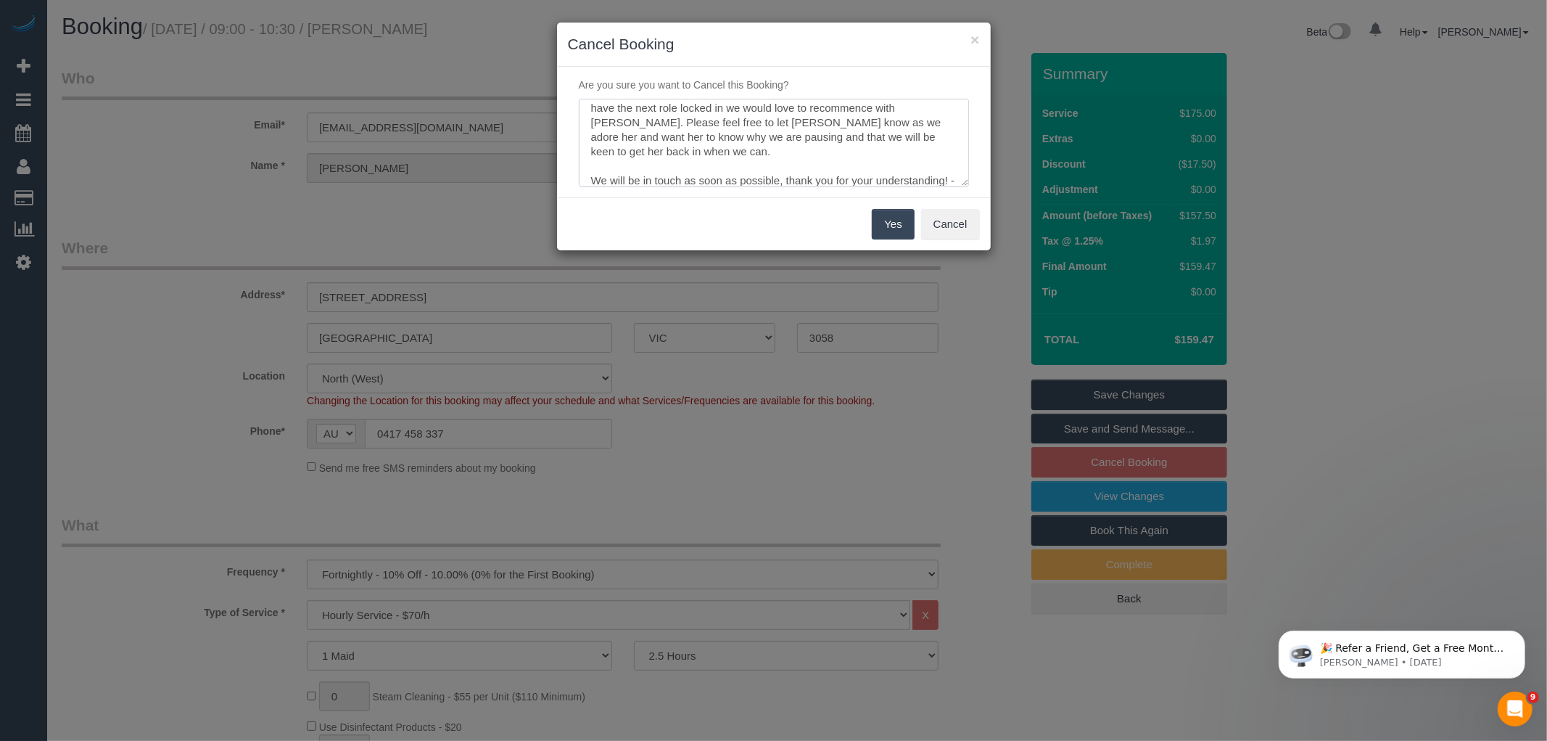
type textarea "Unfortunately my husband has been made redundant and we will need to pause our …"
click at [904, 223] on button "Yes" at bounding box center [893, 224] width 42 height 30
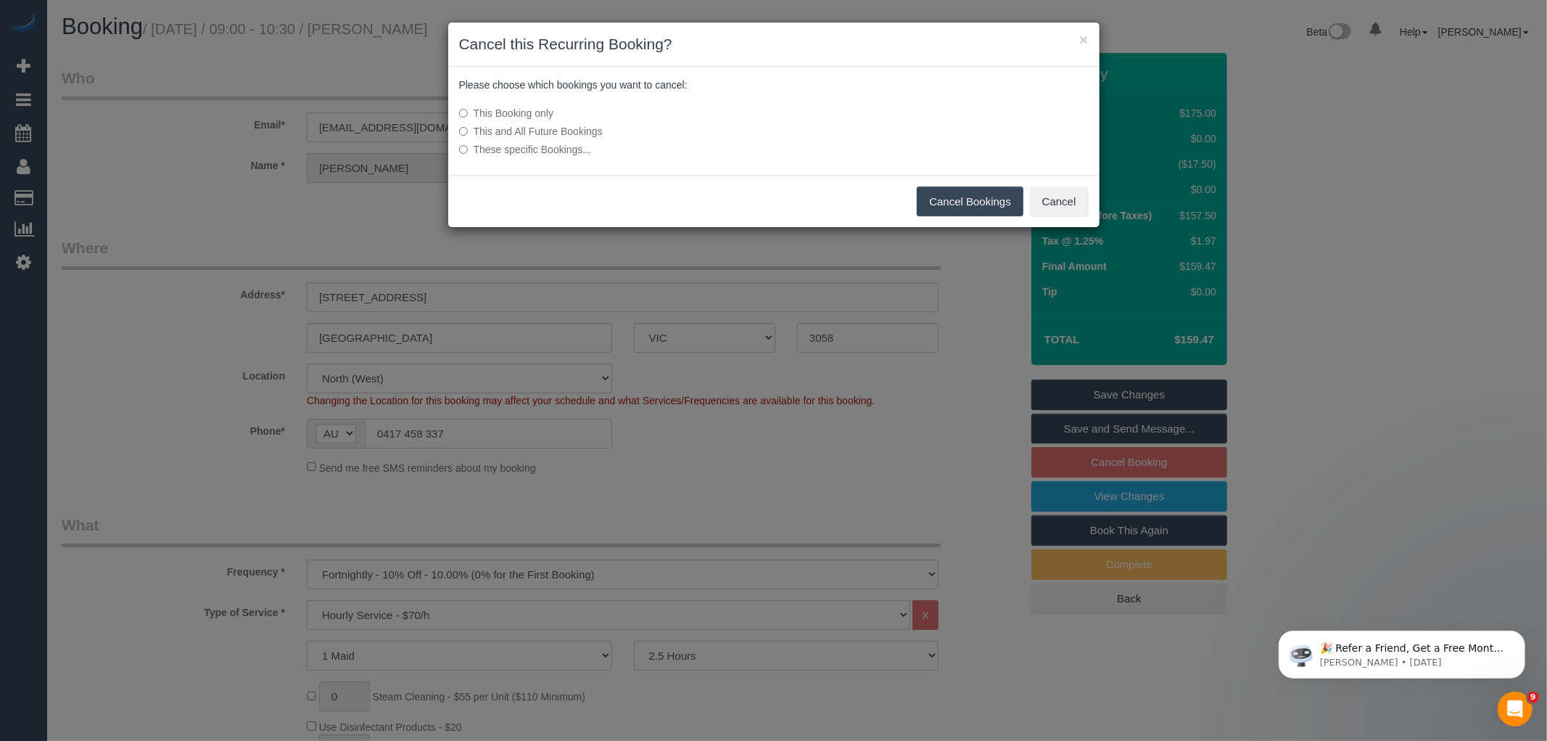
drag, startPoint x: 533, startPoint y: 126, endPoint x: 602, endPoint y: 132, distance: 69.2
click at [533, 126] on label "This and All Future Bookings" at bounding box center [665, 131] width 413 height 15
click at [970, 194] on button "Cancel Bookings" at bounding box center [970, 201] width 107 height 30
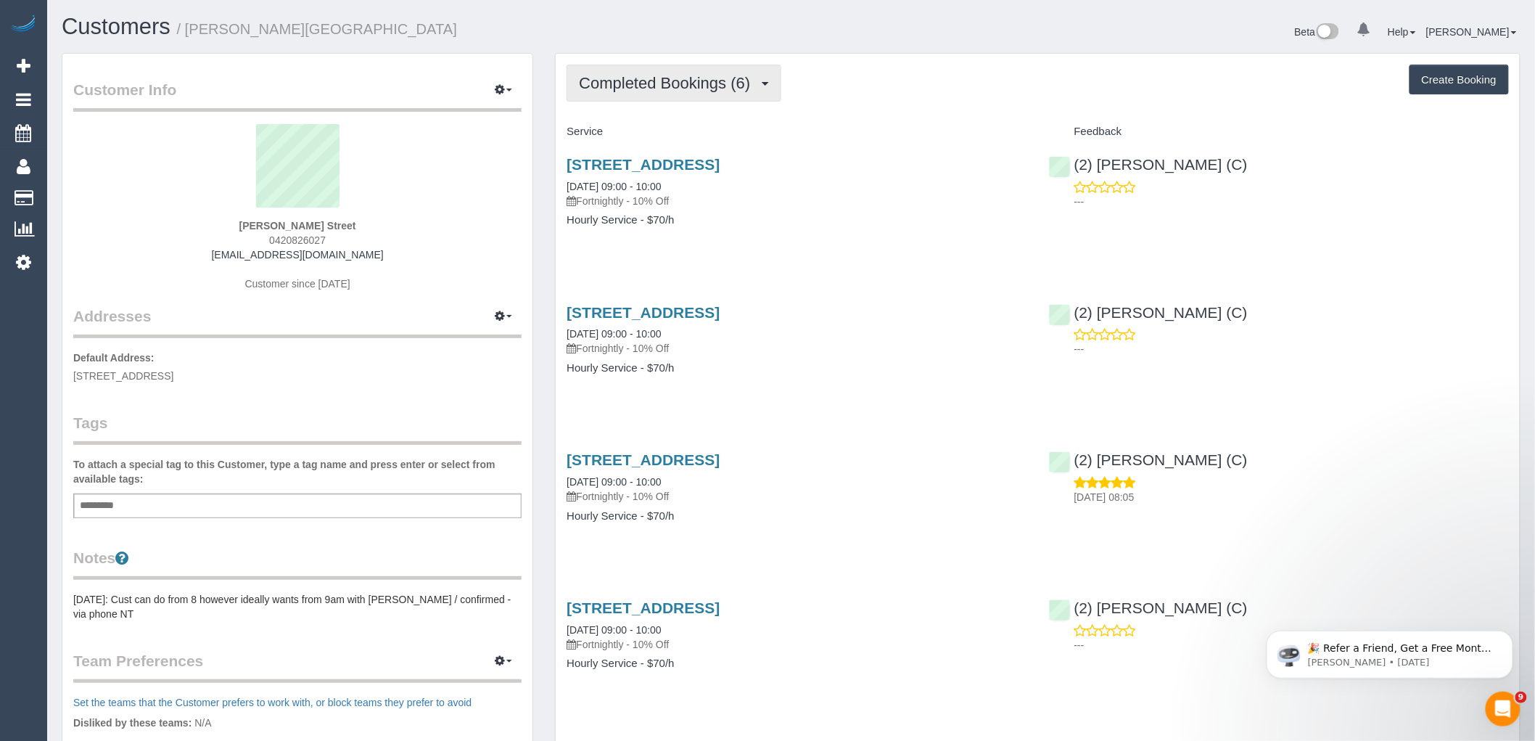
click at [670, 82] on span "Completed Bookings (6)" at bounding box center [668, 83] width 178 height 18
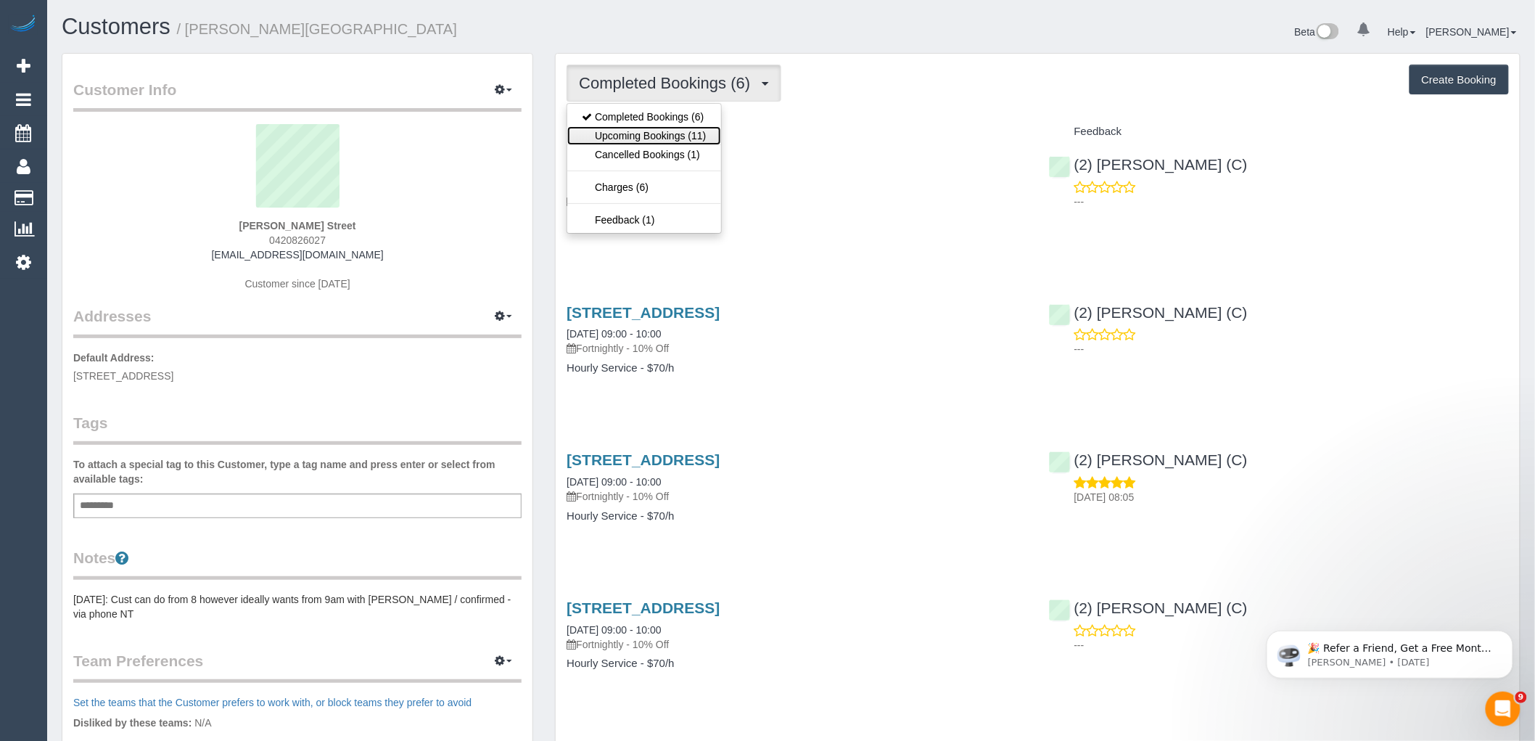
click at [669, 139] on link "Upcoming Bookings (11)" at bounding box center [643, 135] width 153 height 19
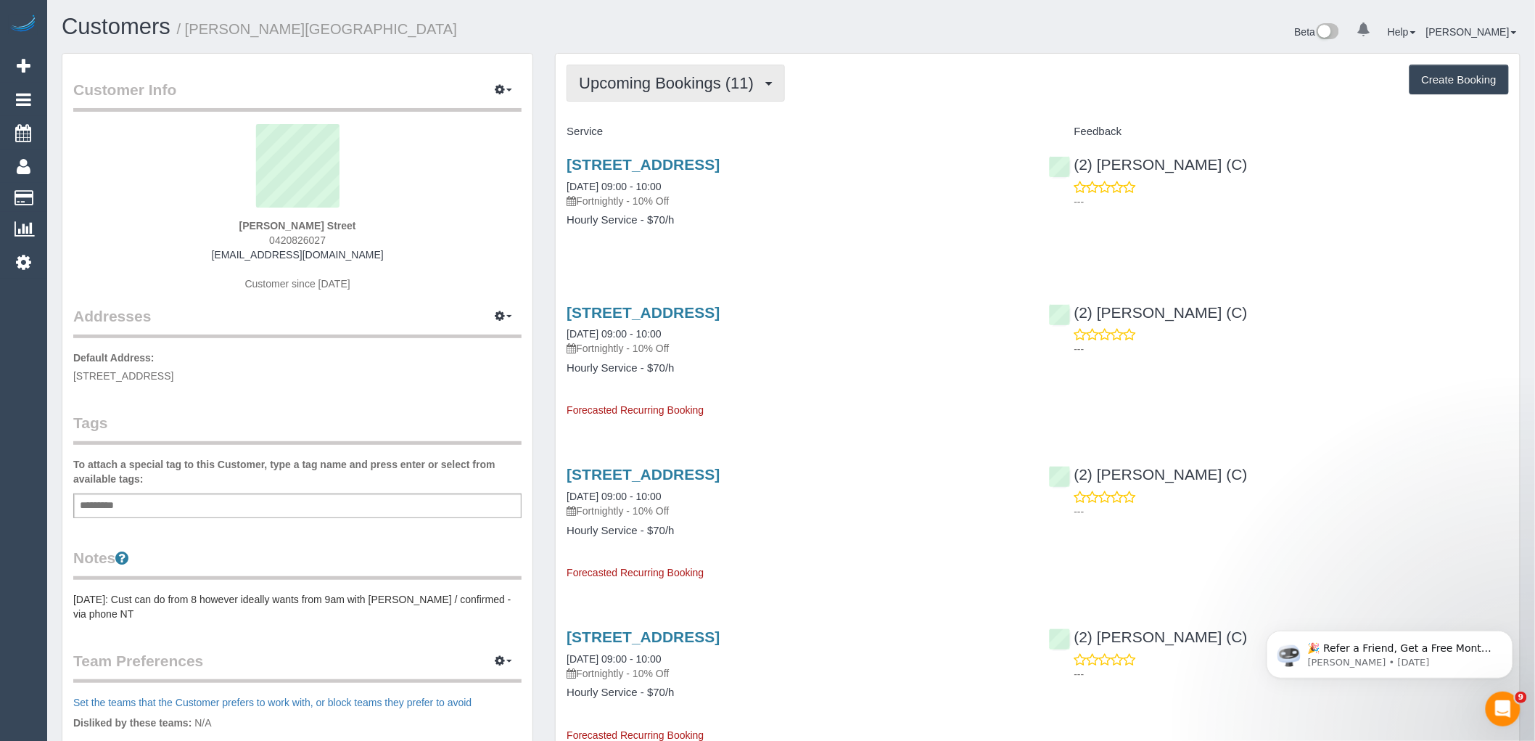
click at [702, 77] on span "Upcoming Bookings (11)" at bounding box center [670, 83] width 182 height 18
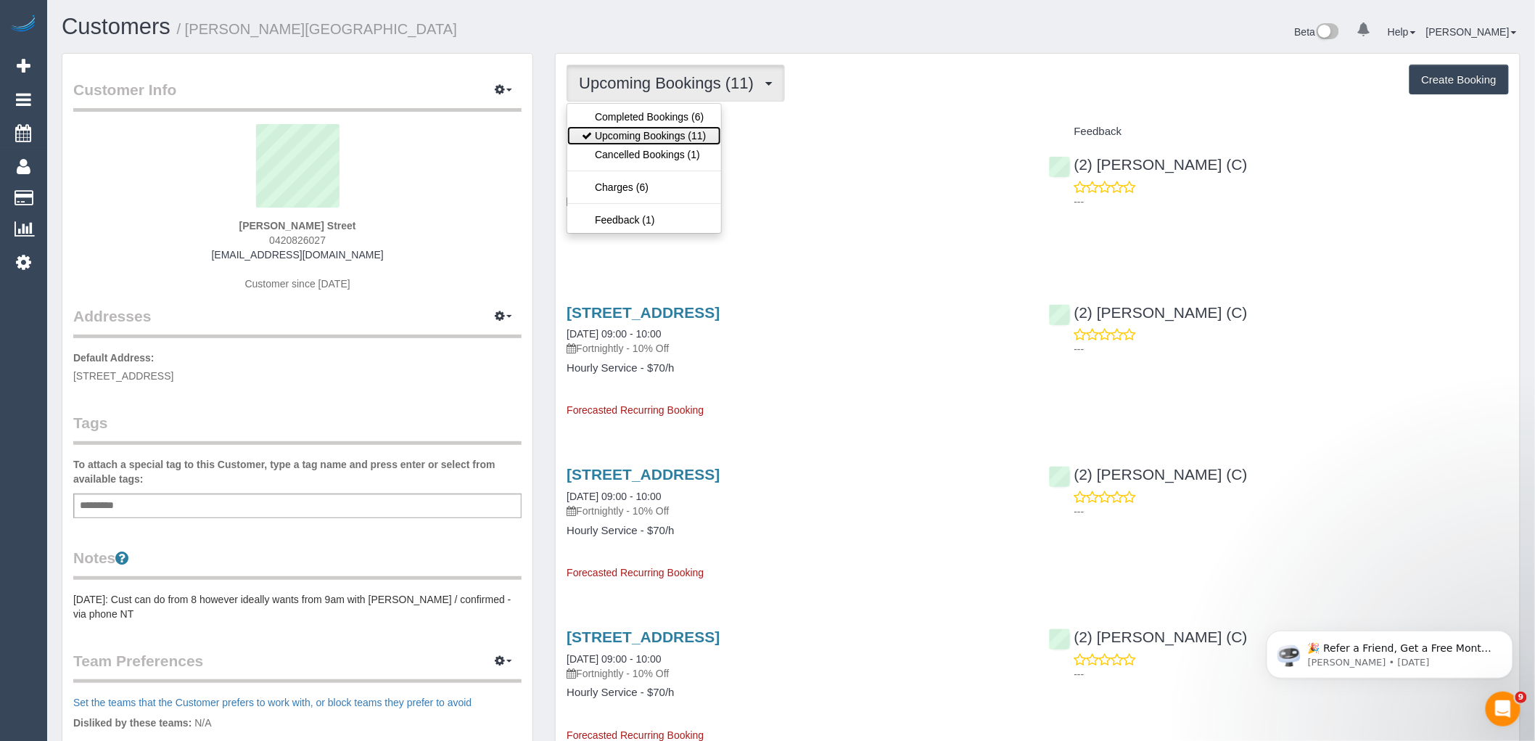
click at [675, 141] on link "Upcoming Bookings (11)" at bounding box center [643, 135] width 153 height 19
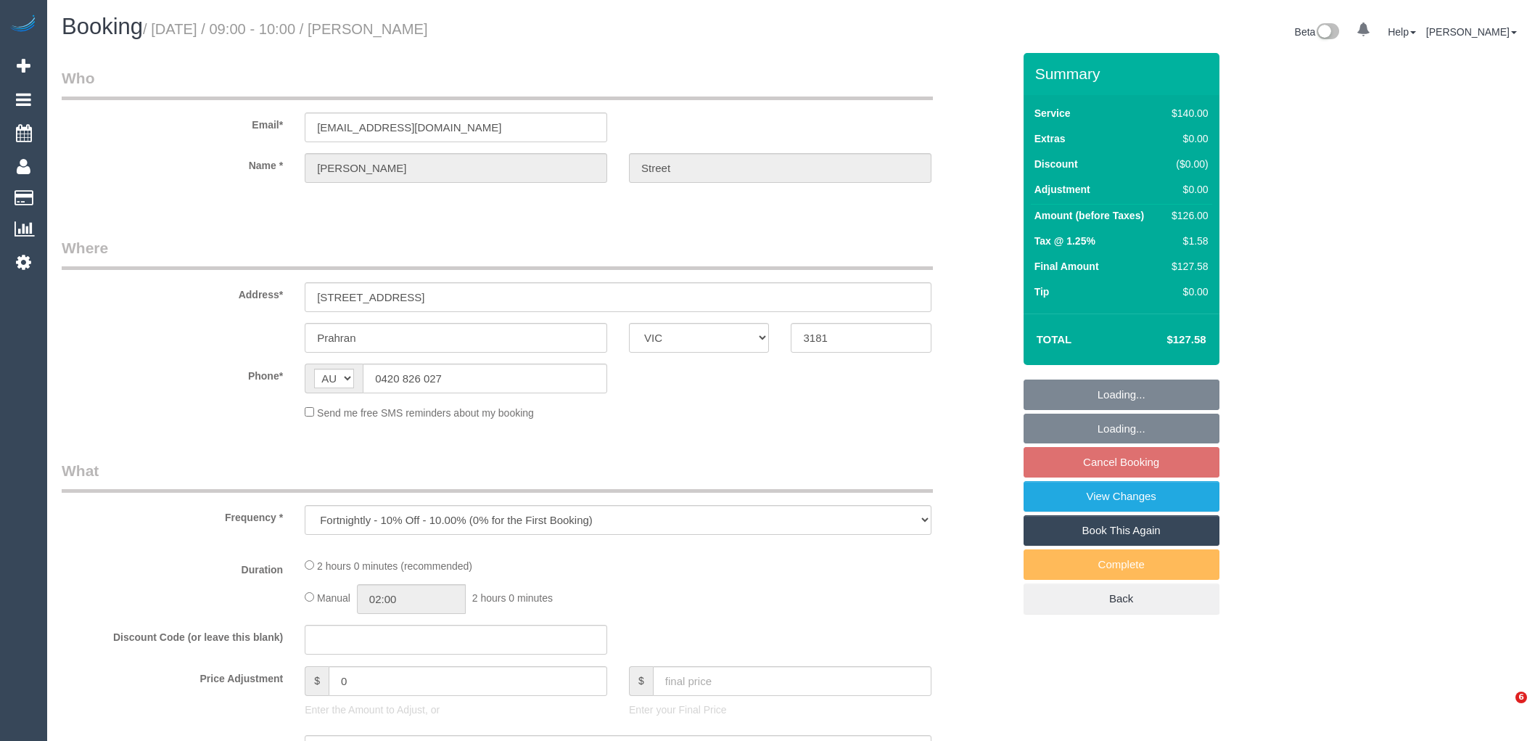
select select "VIC"
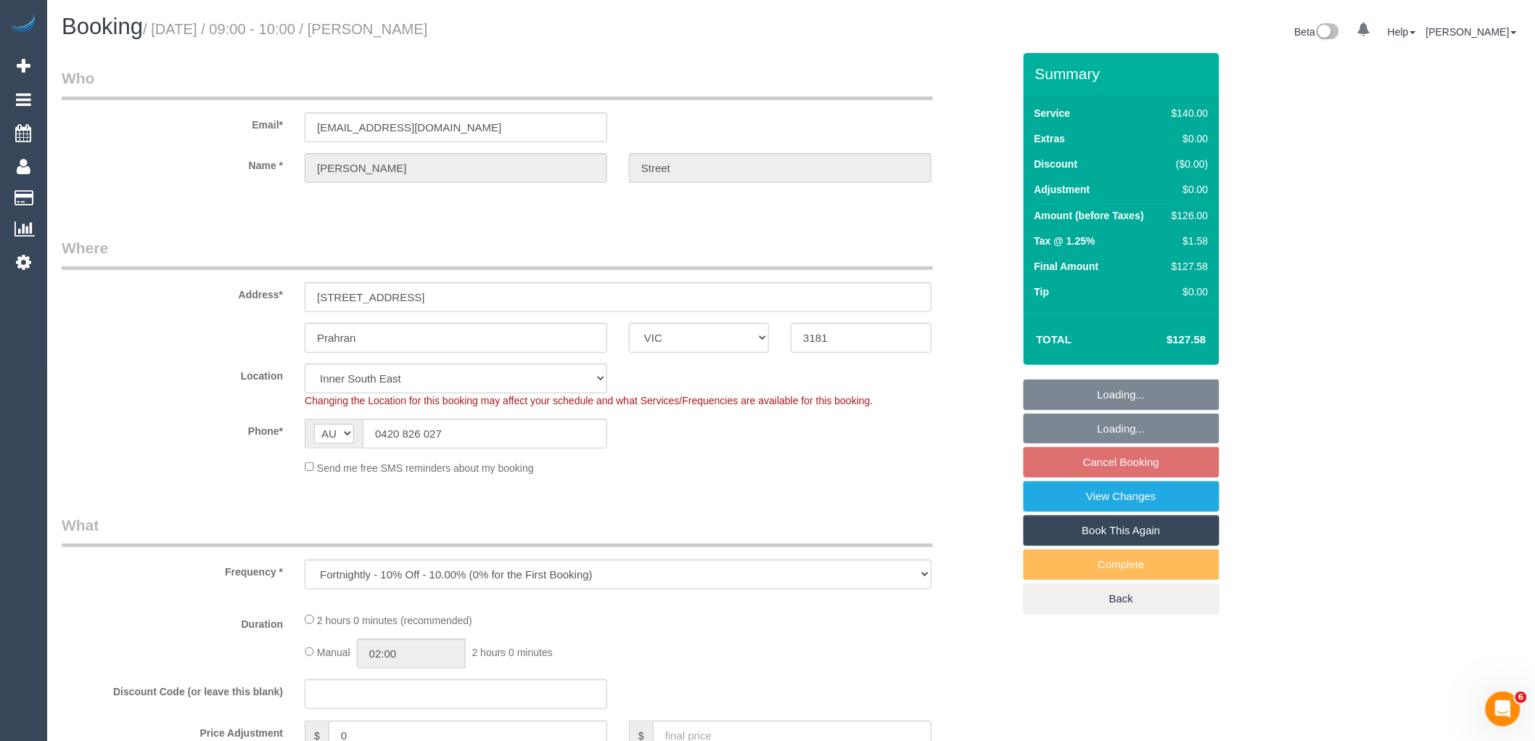
select select "object:536"
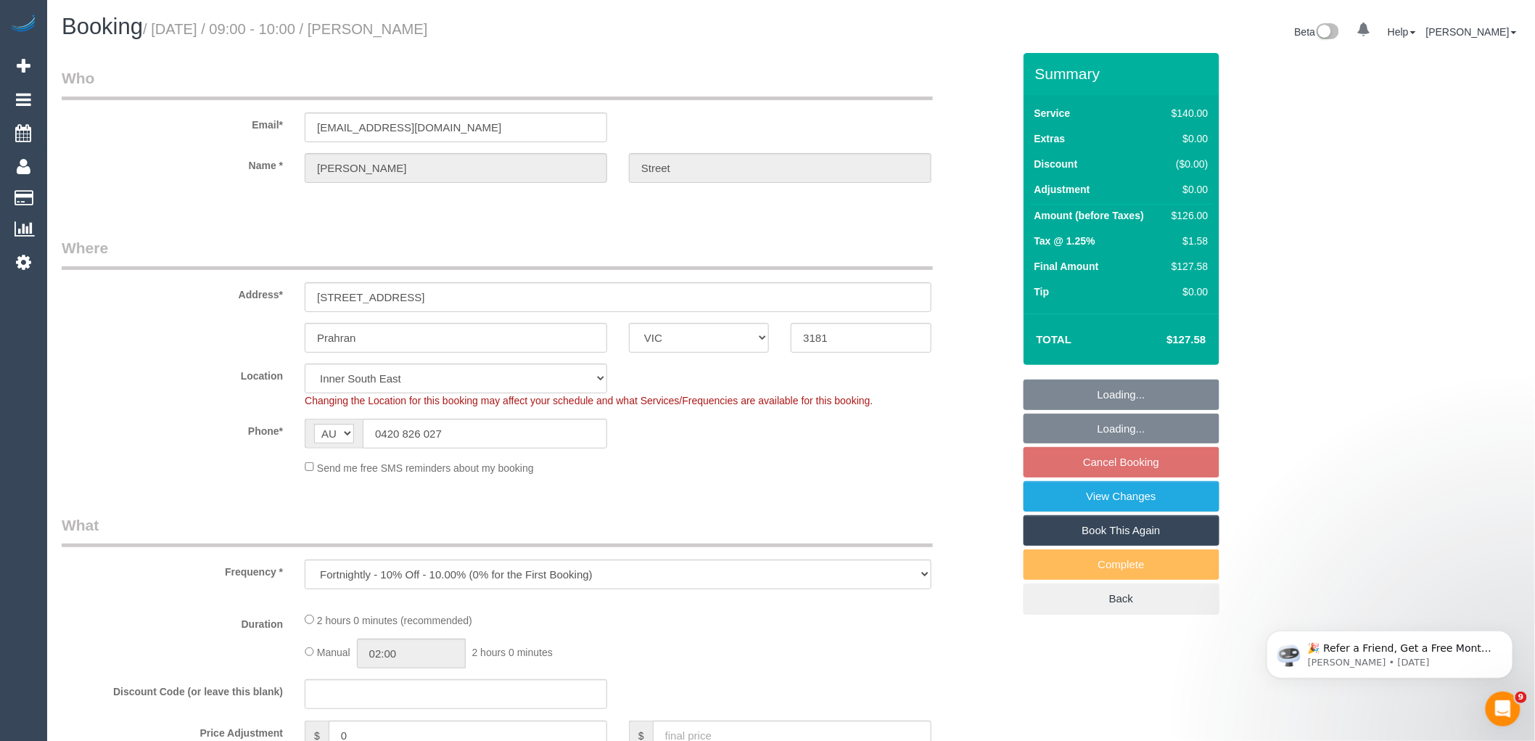
select select "number:28"
select select "number:14"
select select "number:19"
select select "number:22"
select select "number:35"
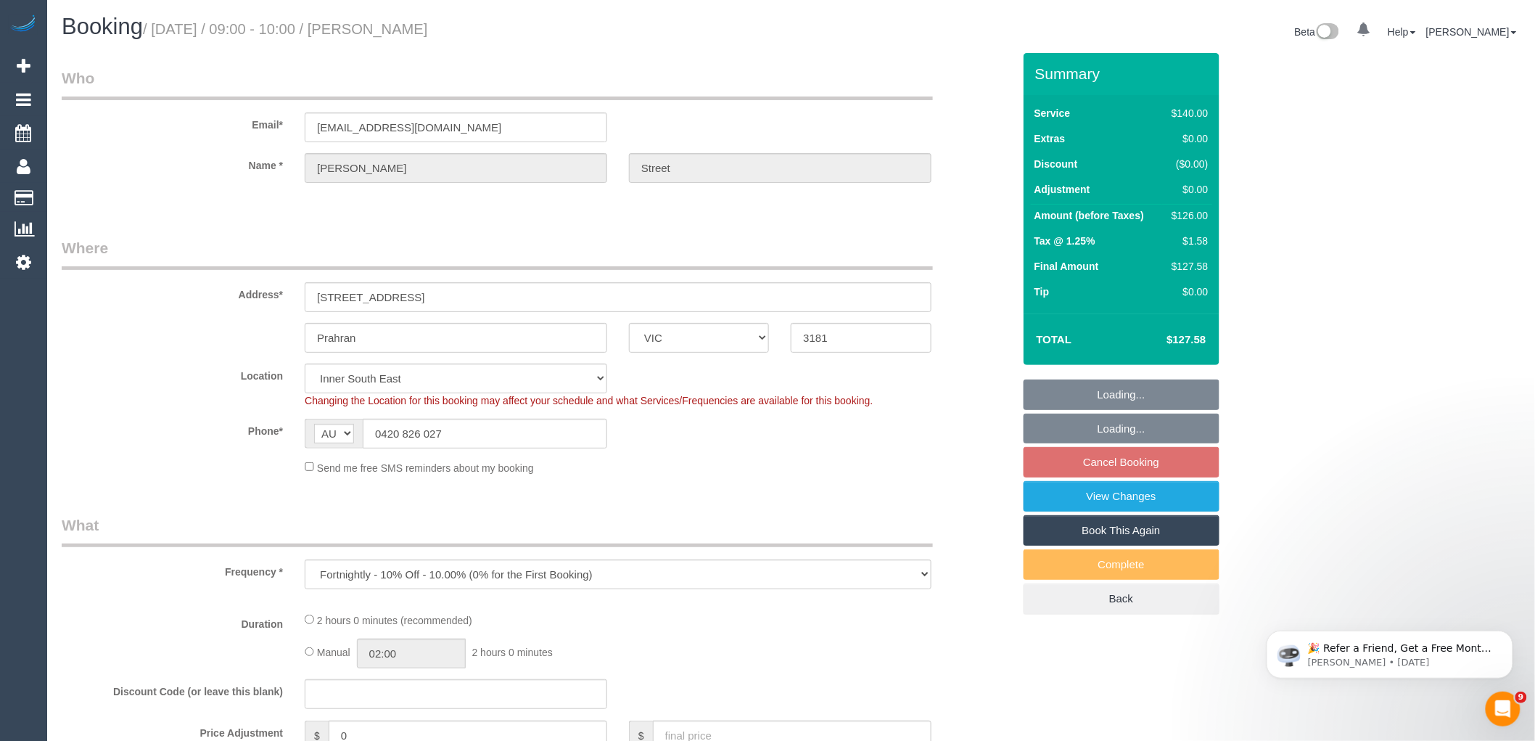
select select "number:13"
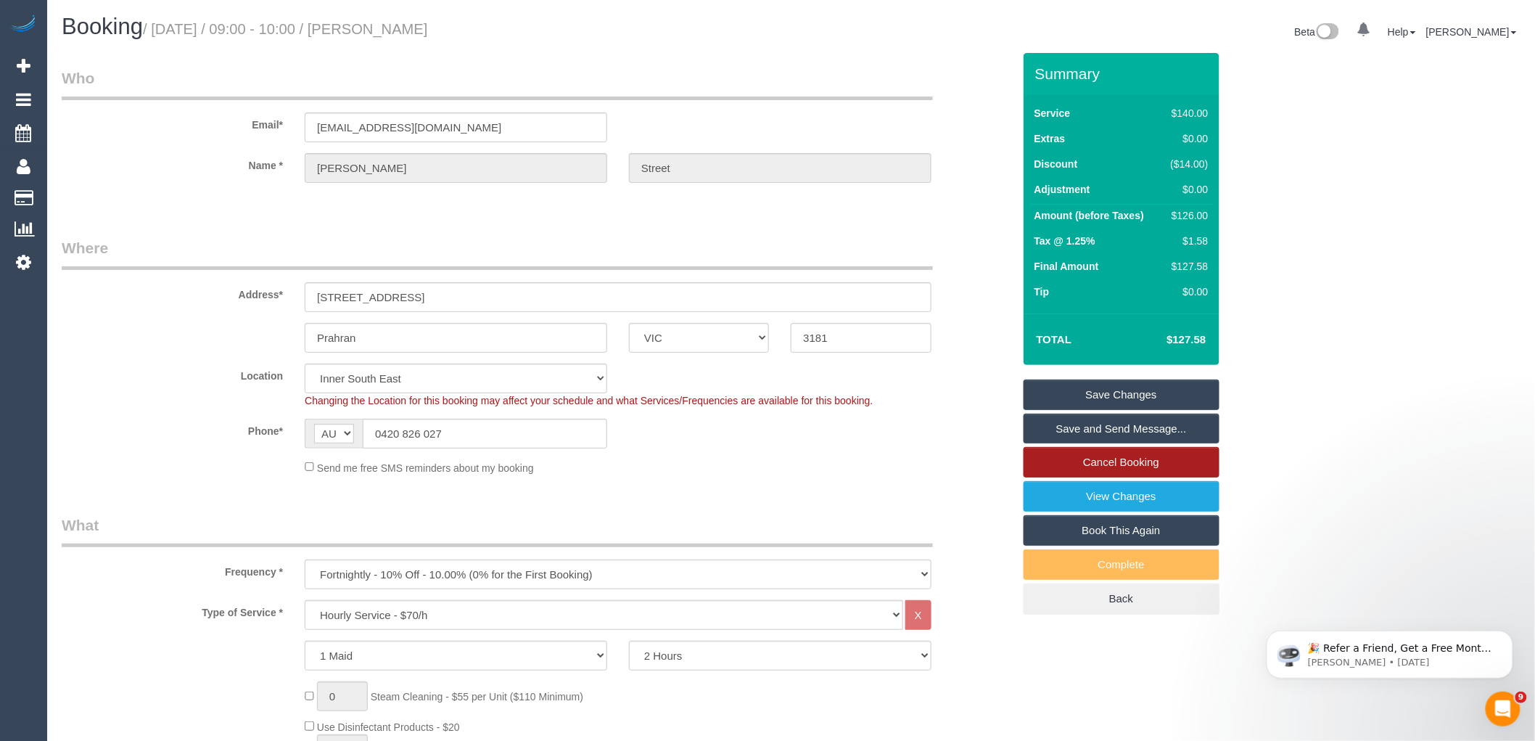
click at [1114, 462] on link "Cancel Booking" at bounding box center [1122, 462] width 196 height 30
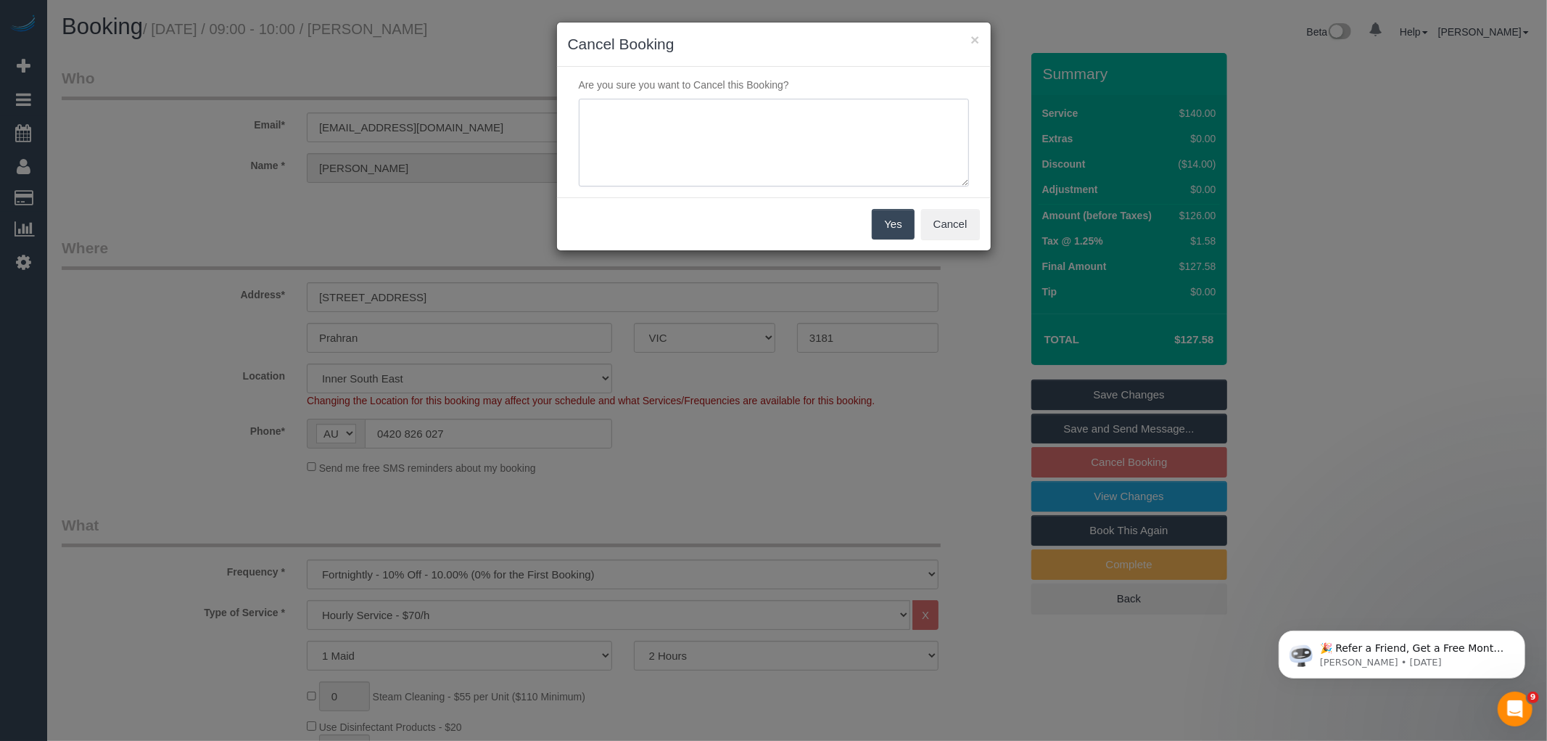
click at [785, 139] on textarea at bounding box center [774, 143] width 390 height 89
type textarea "Service not needed on this date via email VC"
click at [897, 213] on button "Yes" at bounding box center [893, 224] width 42 height 30
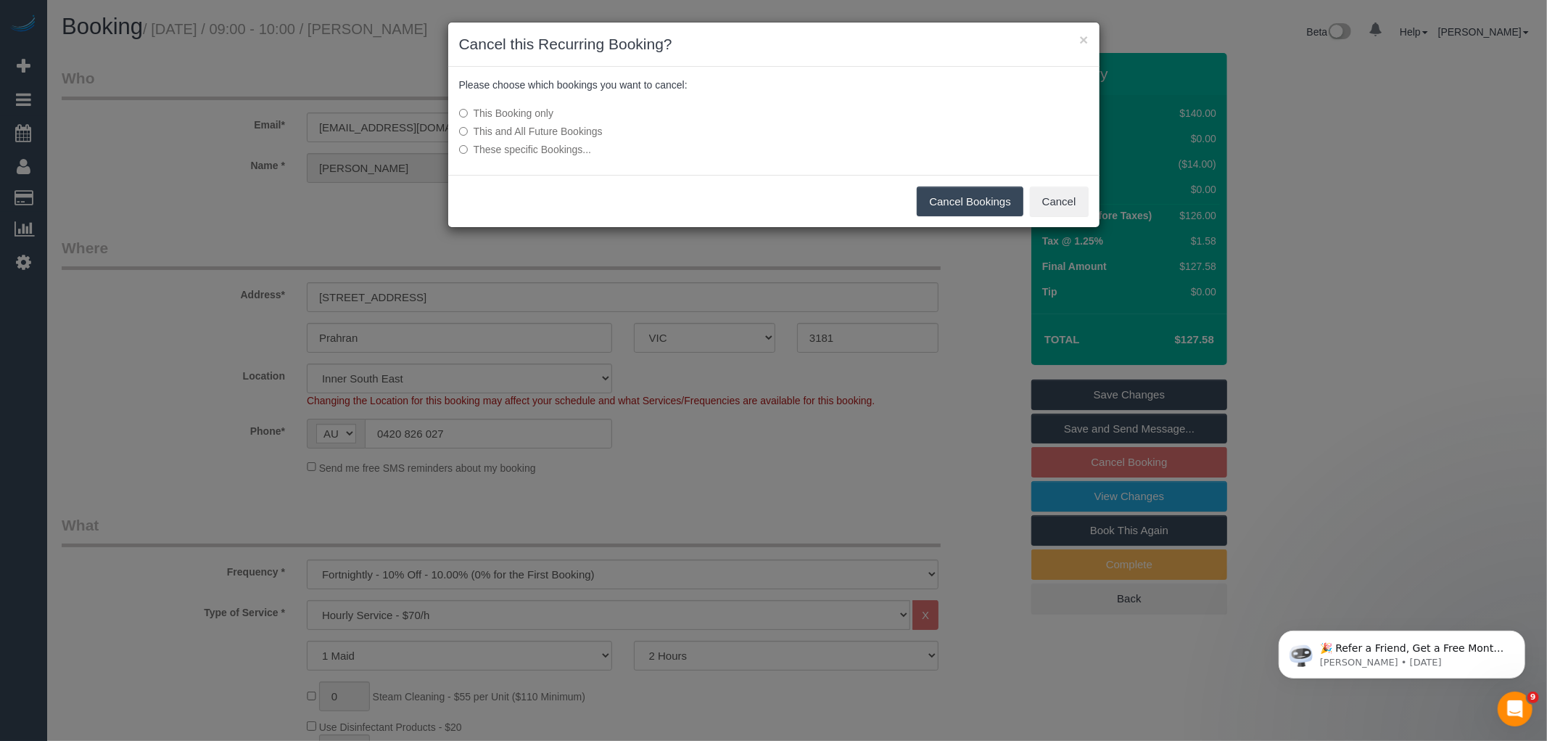
click at [969, 191] on button "Cancel Bookings" at bounding box center [970, 201] width 107 height 30
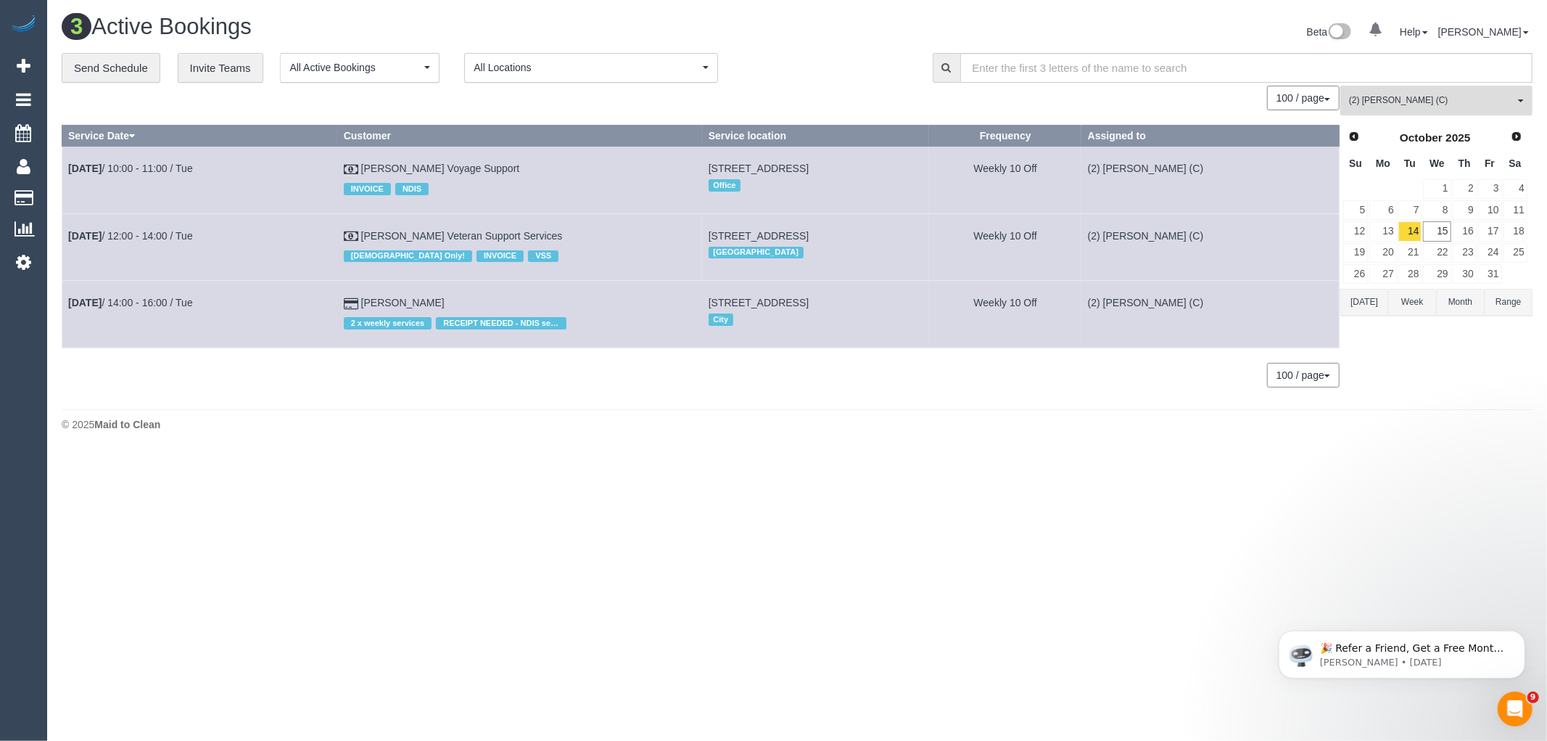
click at [1436, 104] on span "(2) Megan Kaewpinich (C)" at bounding box center [1431, 100] width 165 height 12
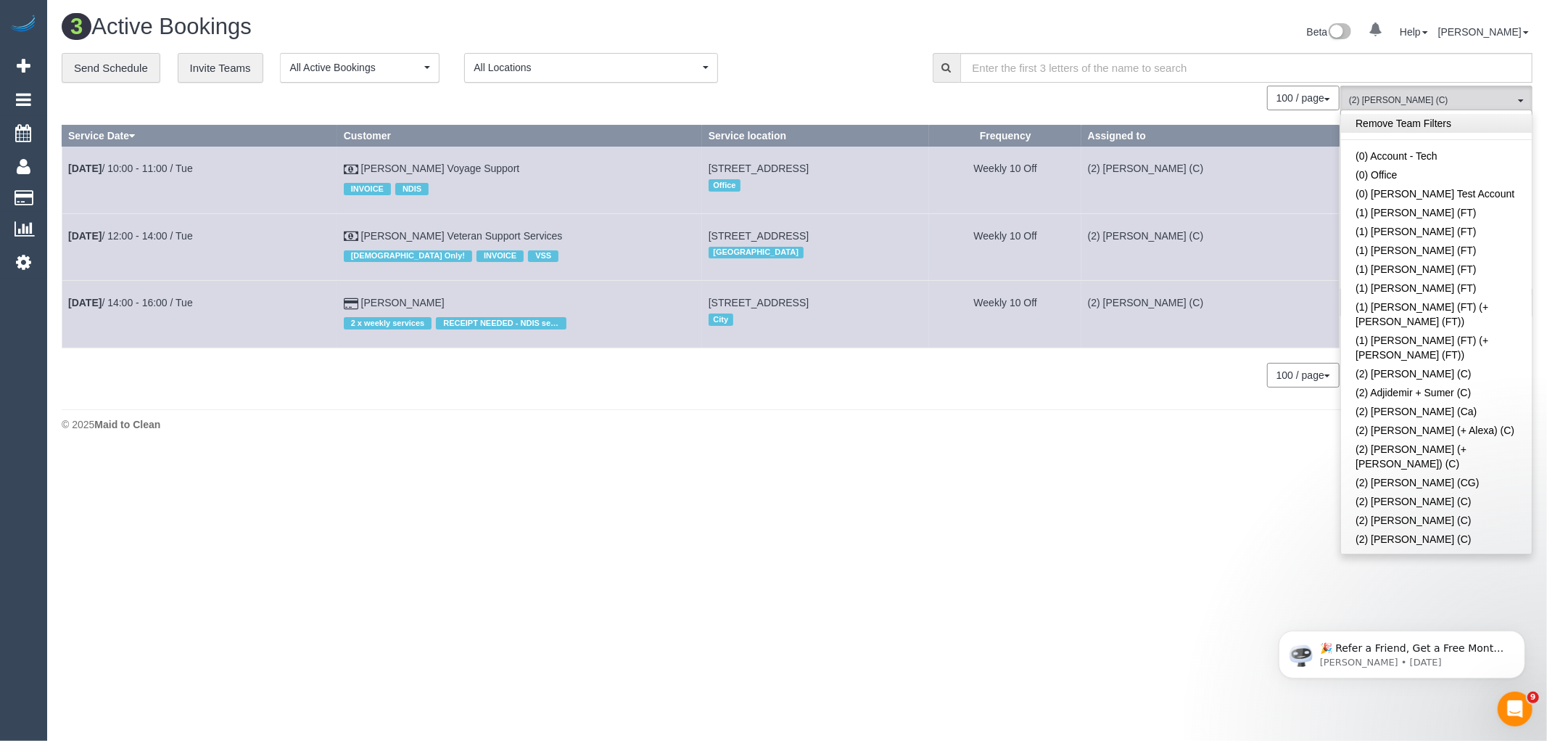
click at [1425, 126] on link "Remove Team Filters" at bounding box center [1436, 123] width 191 height 19
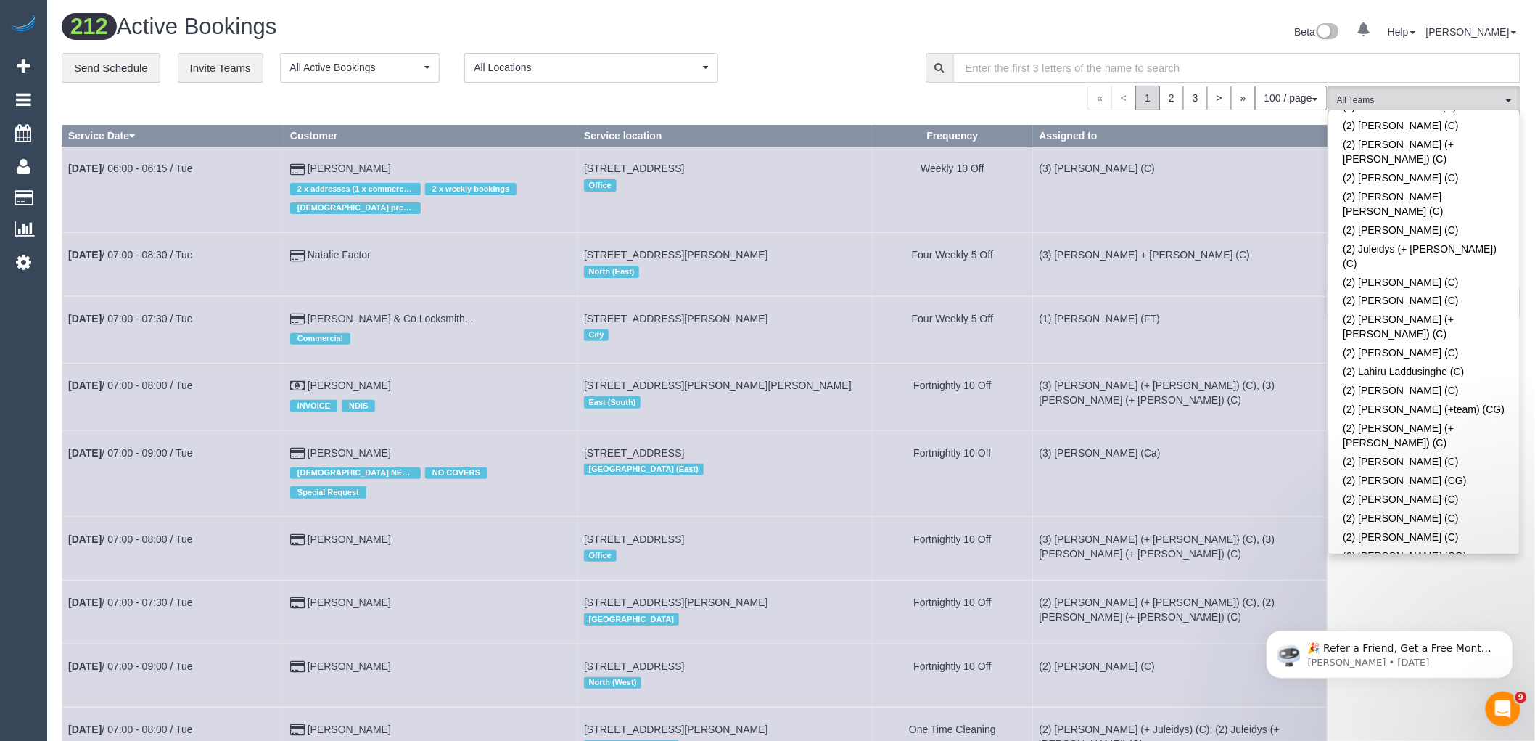
scroll to position [2794, 0]
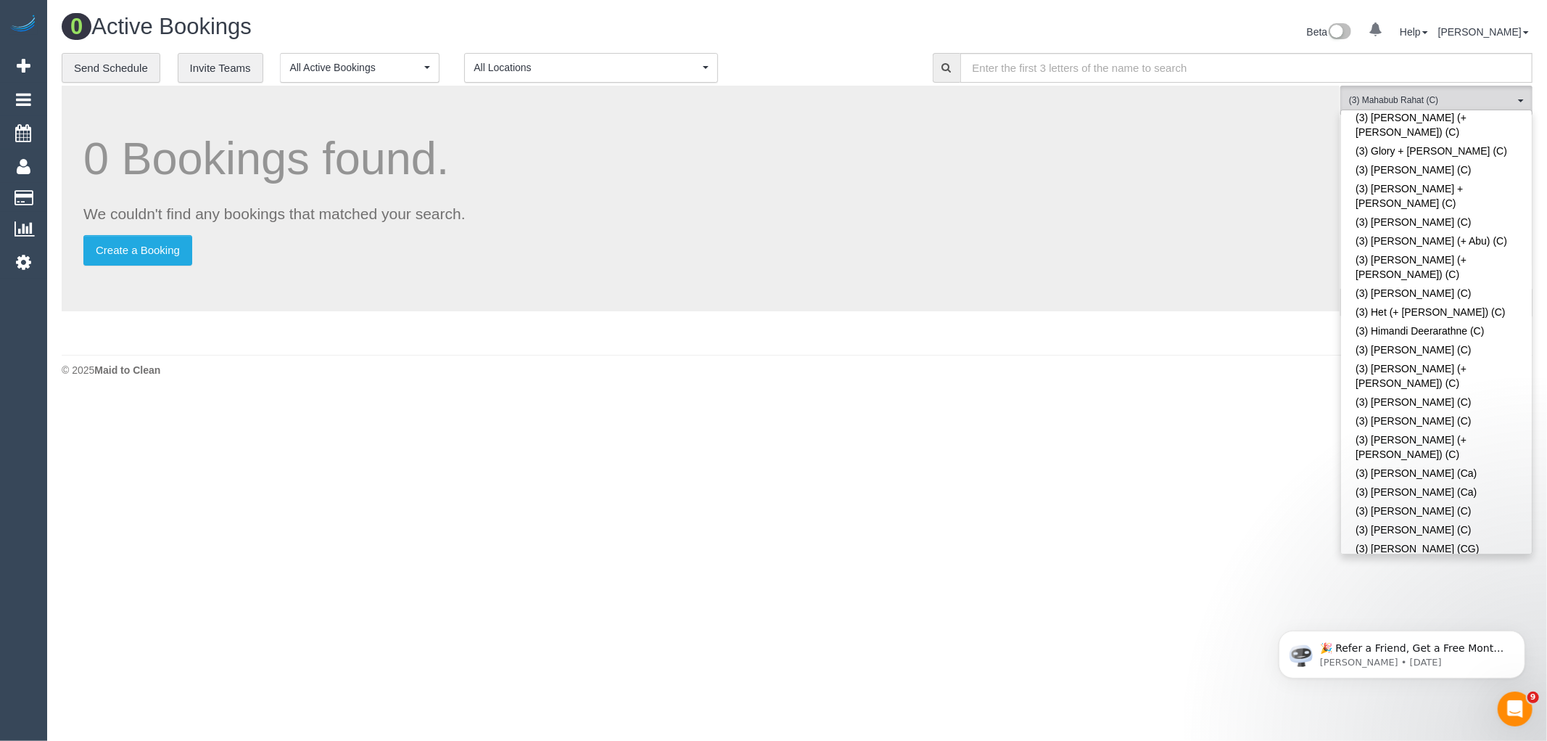
click at [890, 56] on div "**********" at bounding box center [487, 68] width 850 height 30
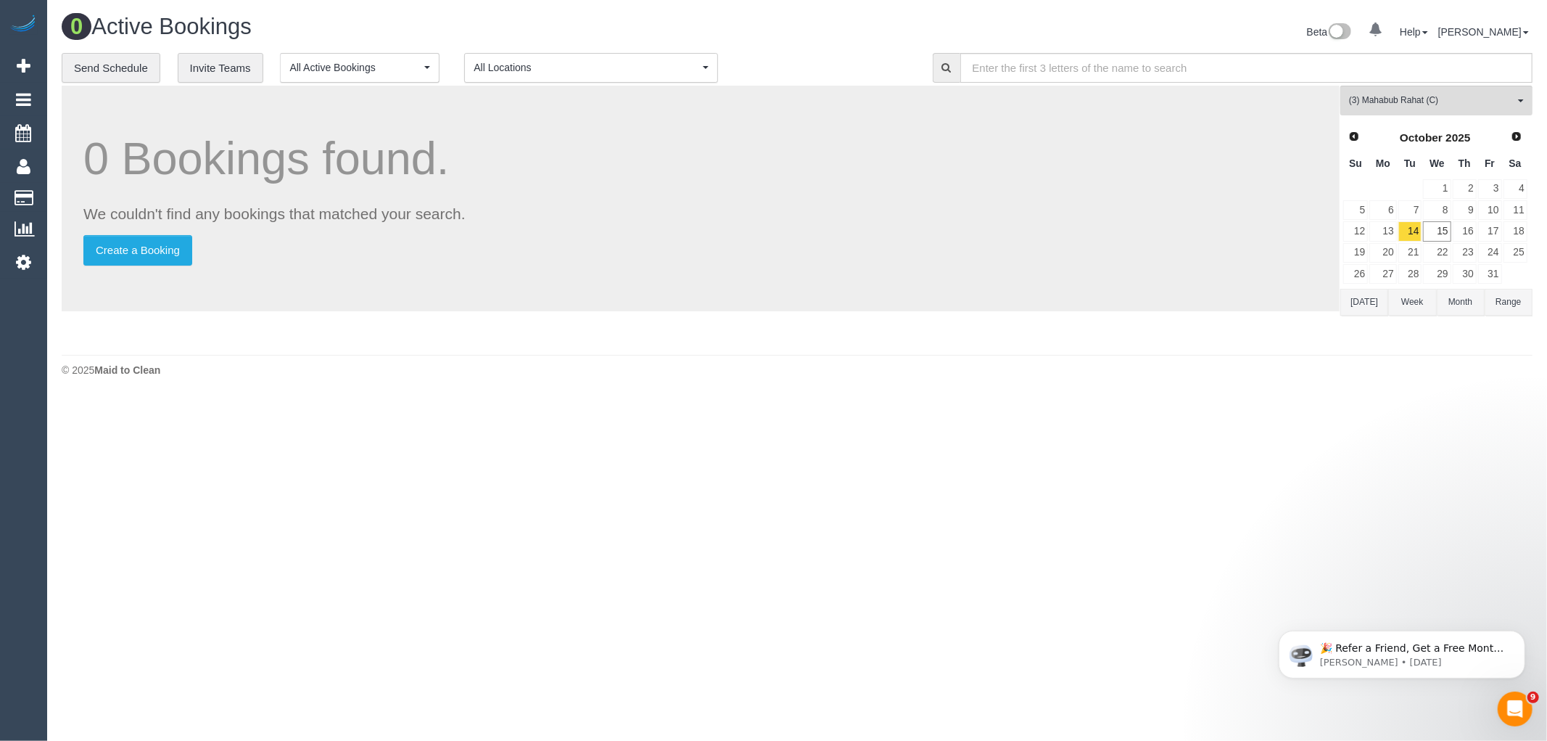
click at [1352, 296] on button "Today" at bounding box center [1365, 302] width 48 height 27
click at [1471, 227] on link "16" at bounding box center [1465, 231] width 24 height 20
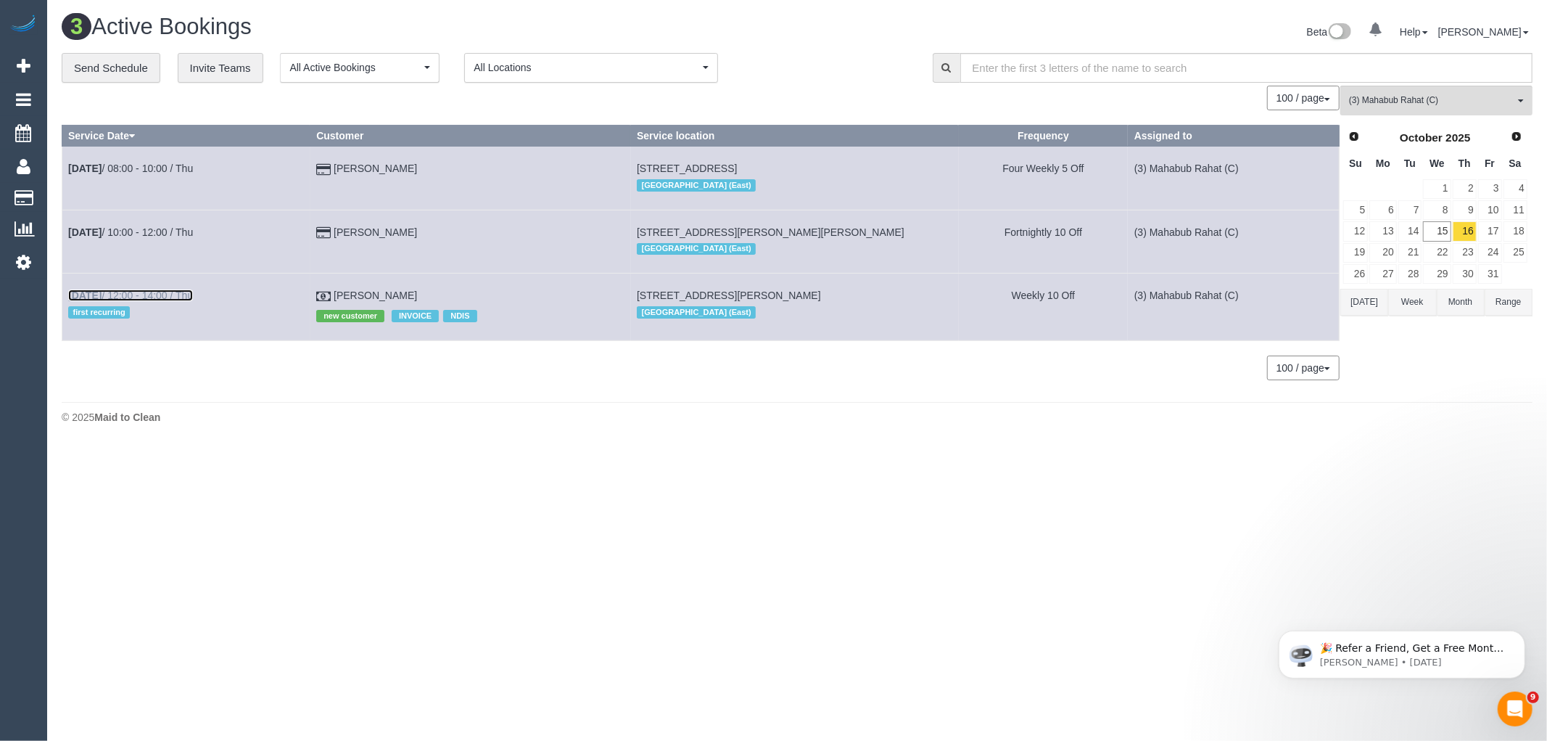
click at [163, 299] on link "Oct 16th / 12:00 - 14:00 / Thu" at bounding box center [130, 295] width 125 height 12
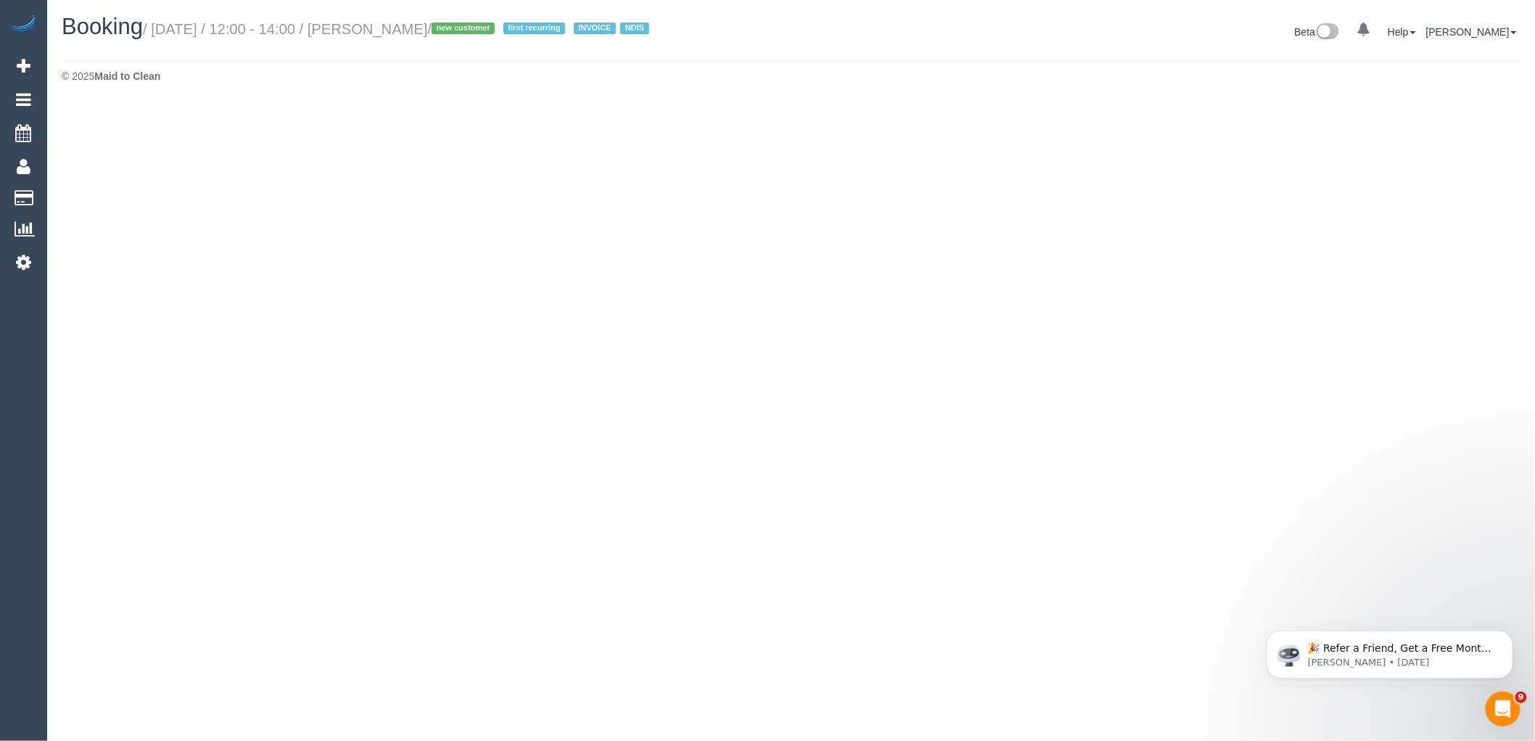
select select "VIC"
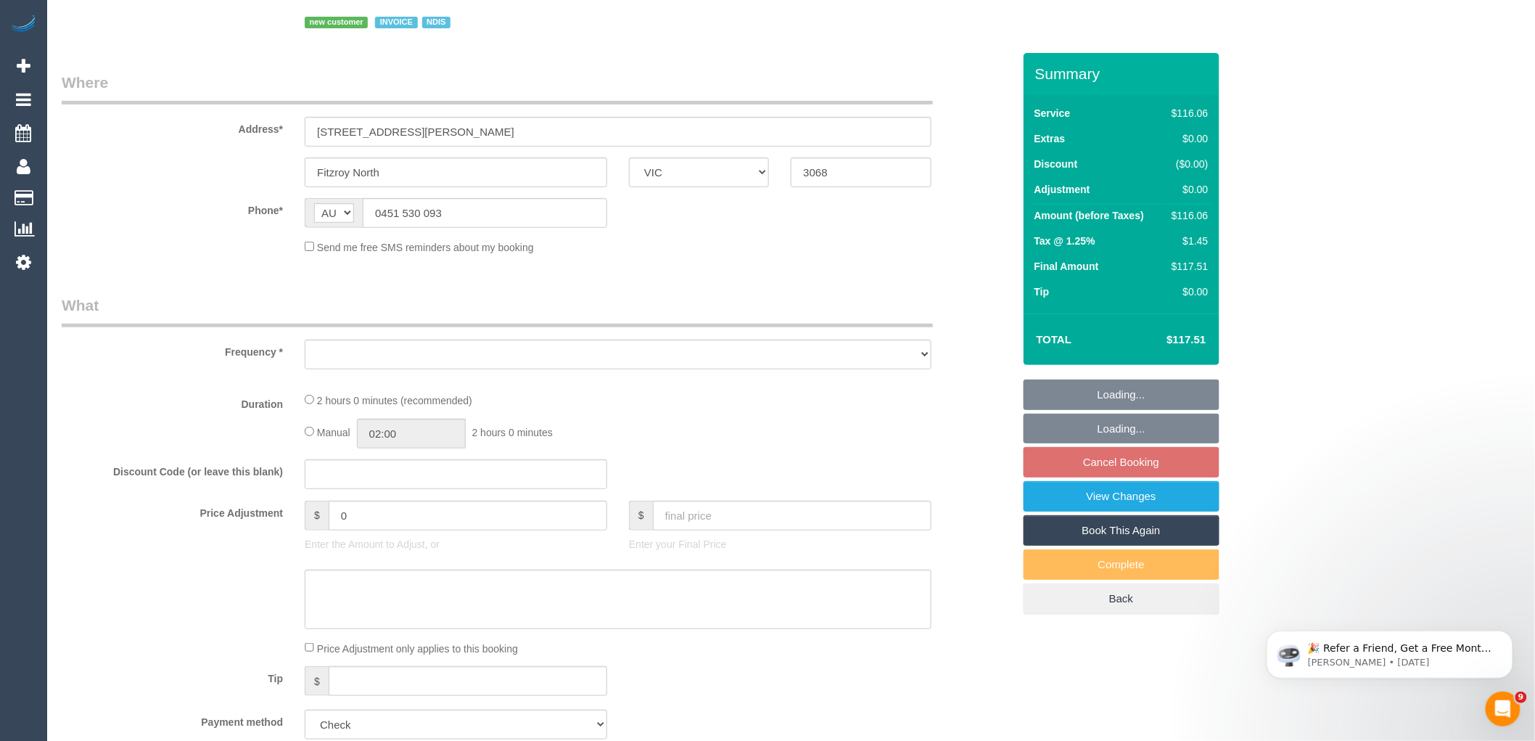
select select "object:4473"
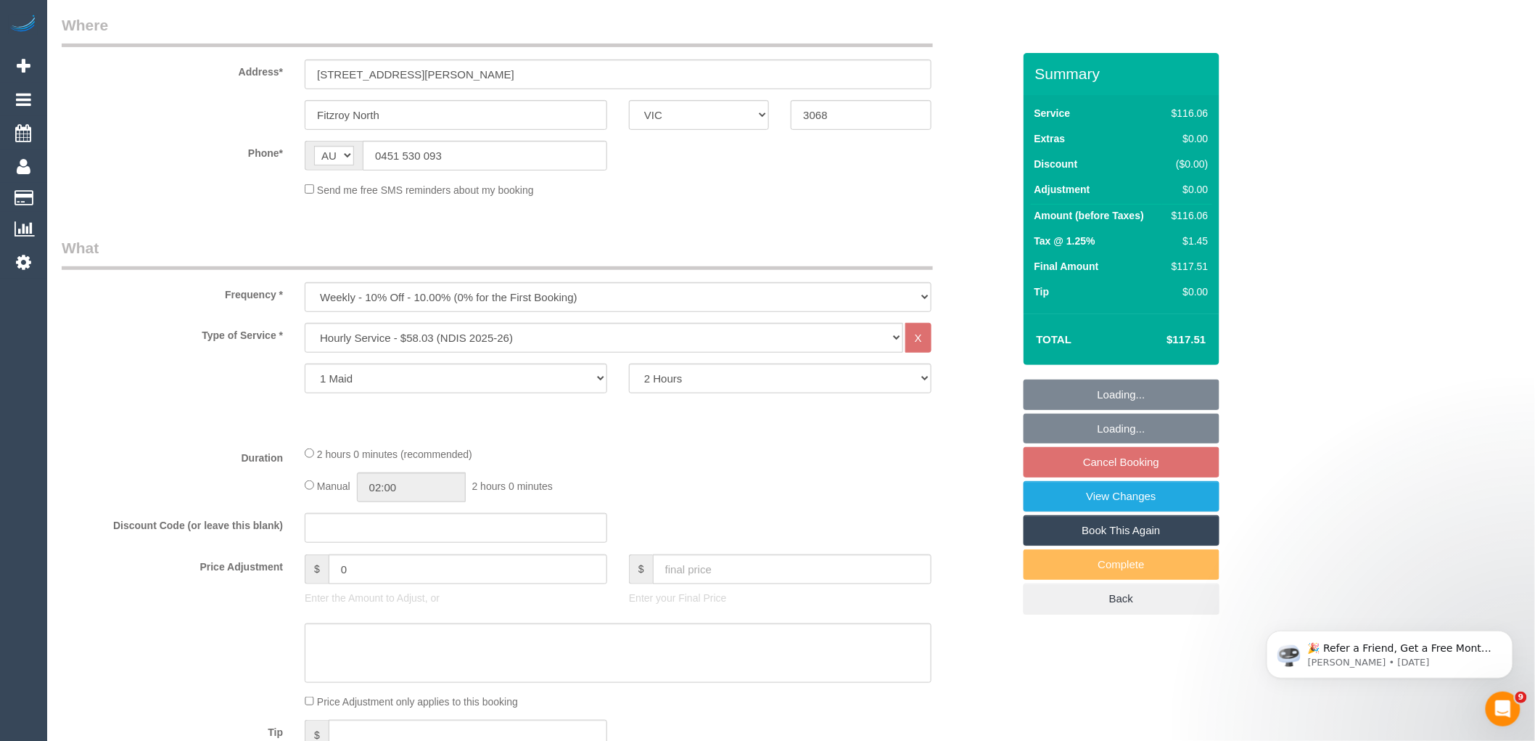
select select "number:27"
select select "number:14"
select select "number:19"
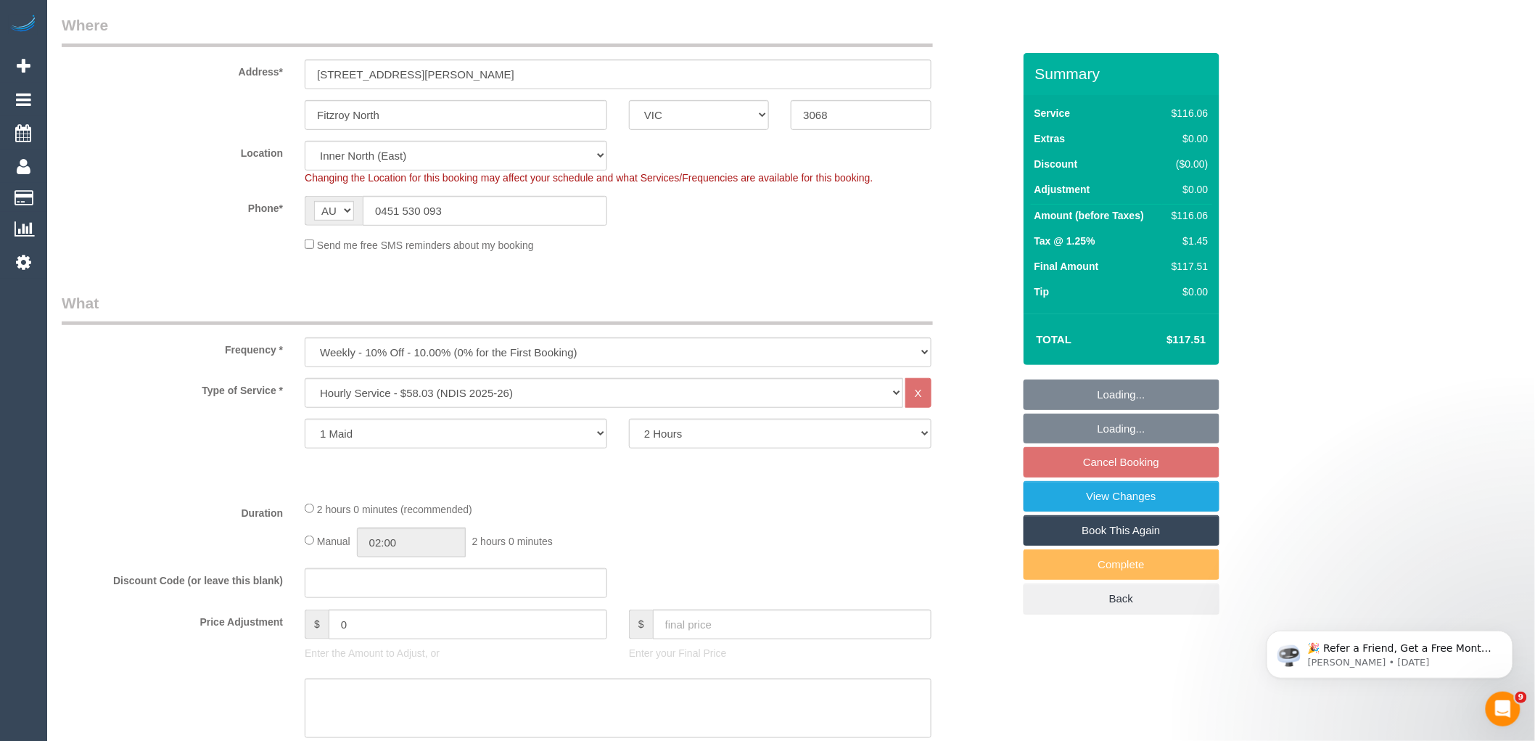
select select "object:5452"
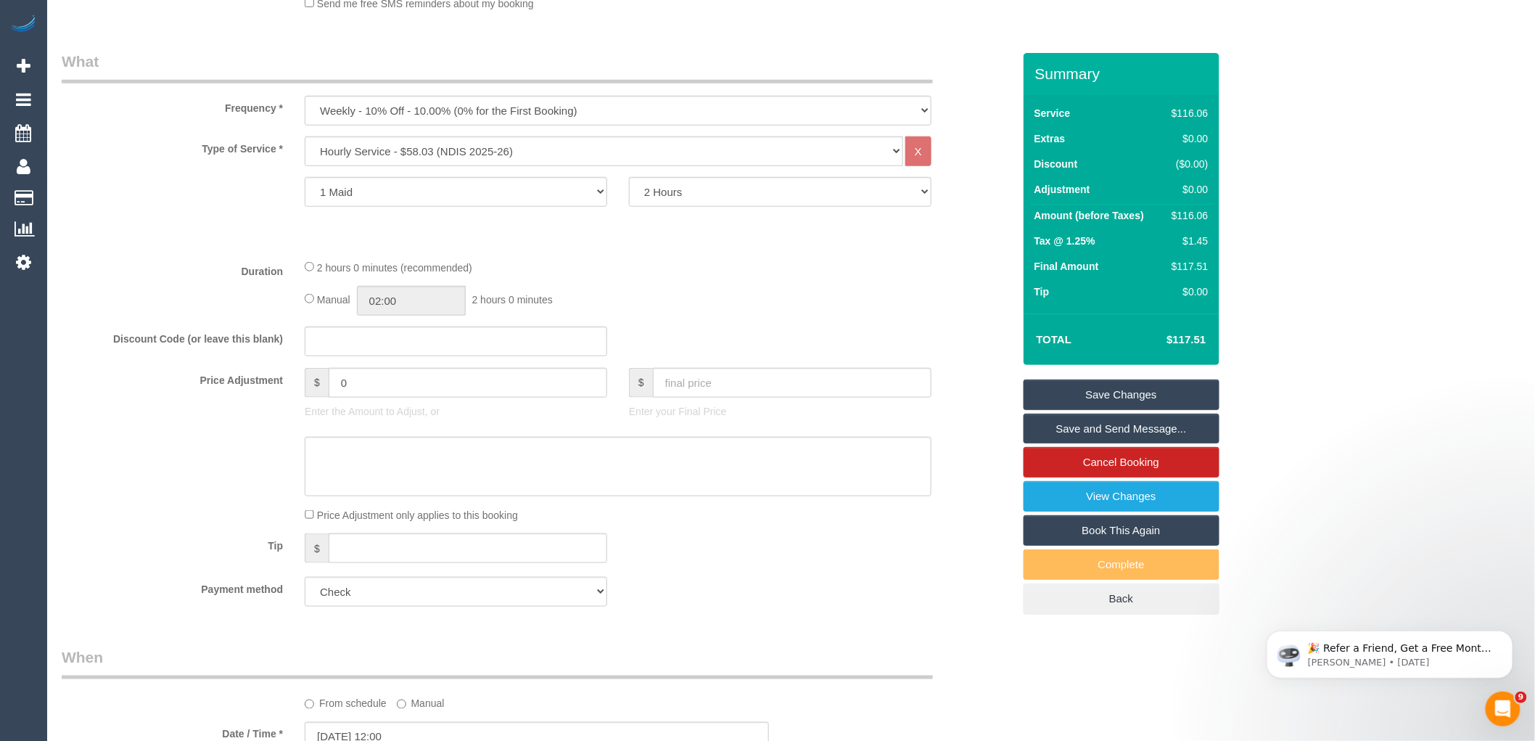
scroll to position [0, 0]
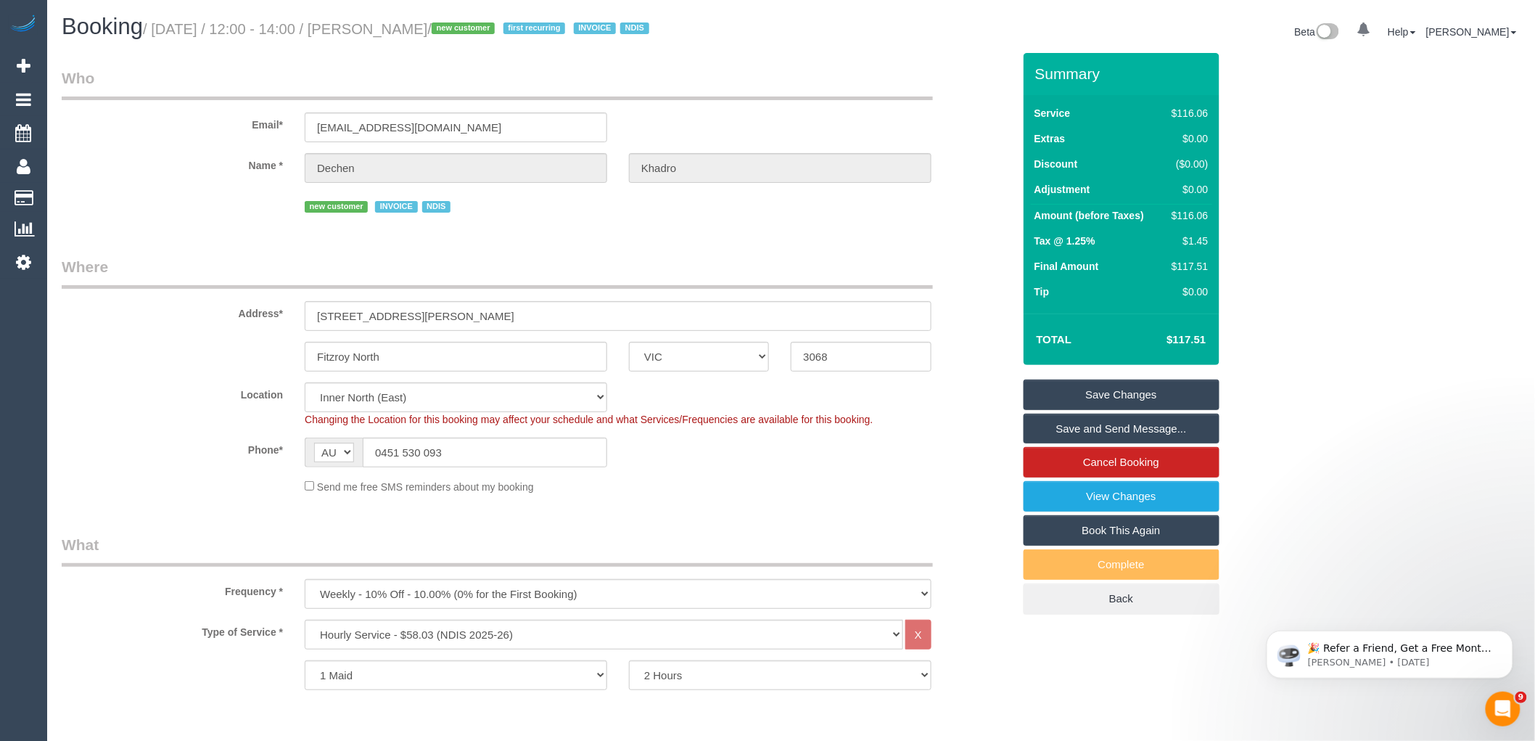
drag, startPoint x: 487, startPoint y: 31, endPoint x: 379, endPoint y: 27, distance: 107.5
click at [379, 27] on small "/ October 16, 2025 / 12:00 - 14:00 / Dechen Khadro / new customer first recurri…" at bounding box center [398, 29] width 511 height 16
copy small "[PERSON_NAME]"
click at [1098, 489] on link "View Changes" at bounding box center [1122, 496] width 196 height 30
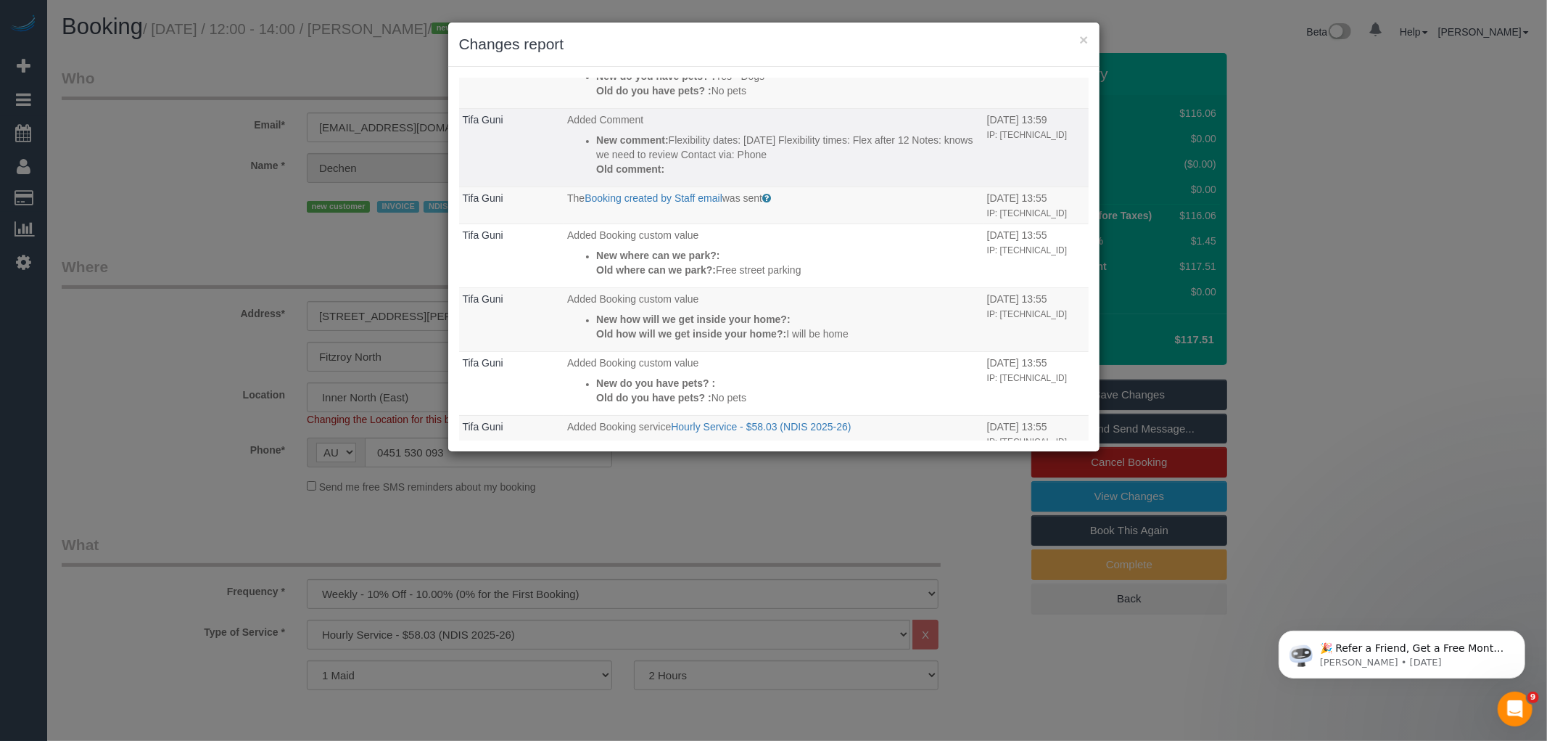
scroll to position [363, 0]
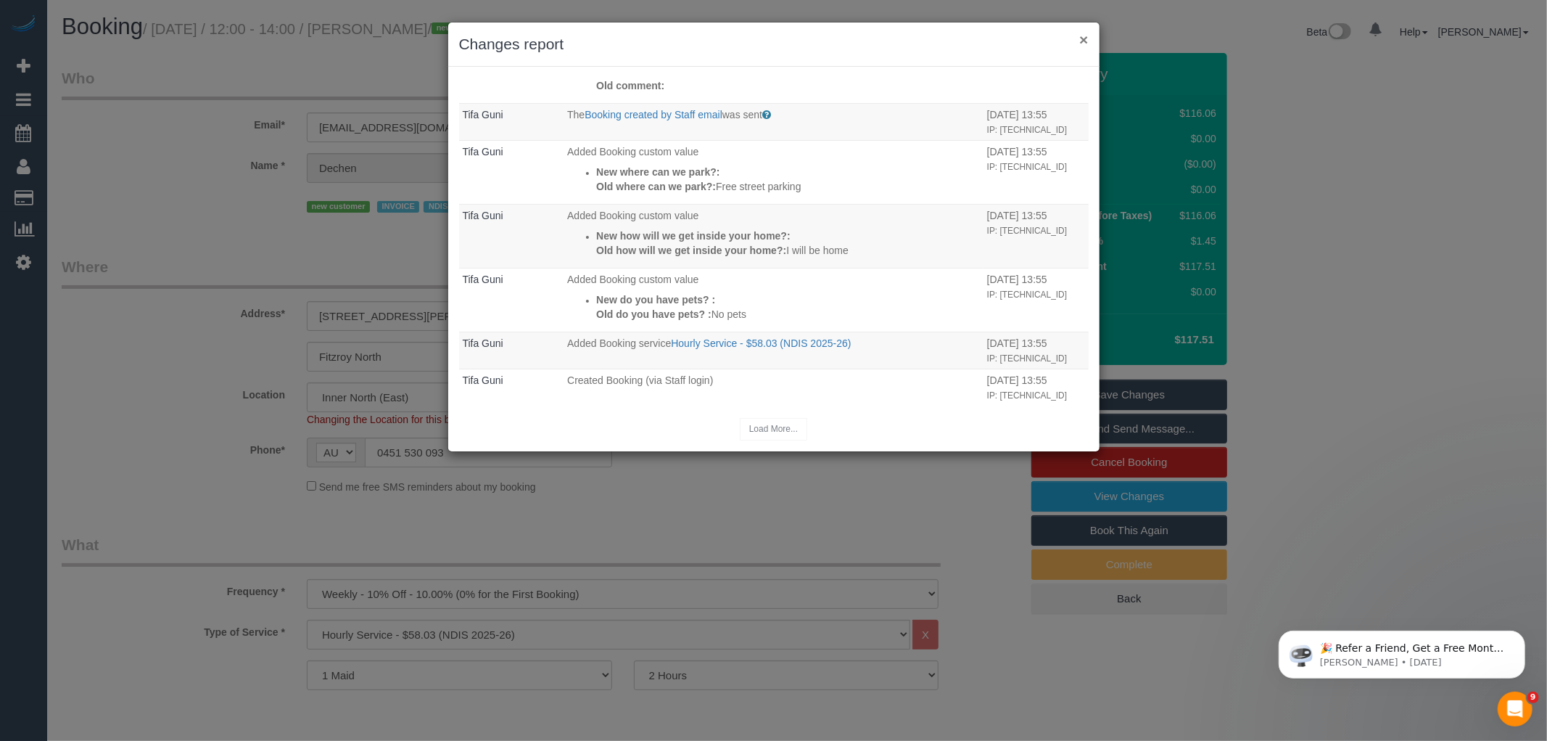
click at [1085, 38] on button "×" at bounding box center [1084, 39] width 9 height 15
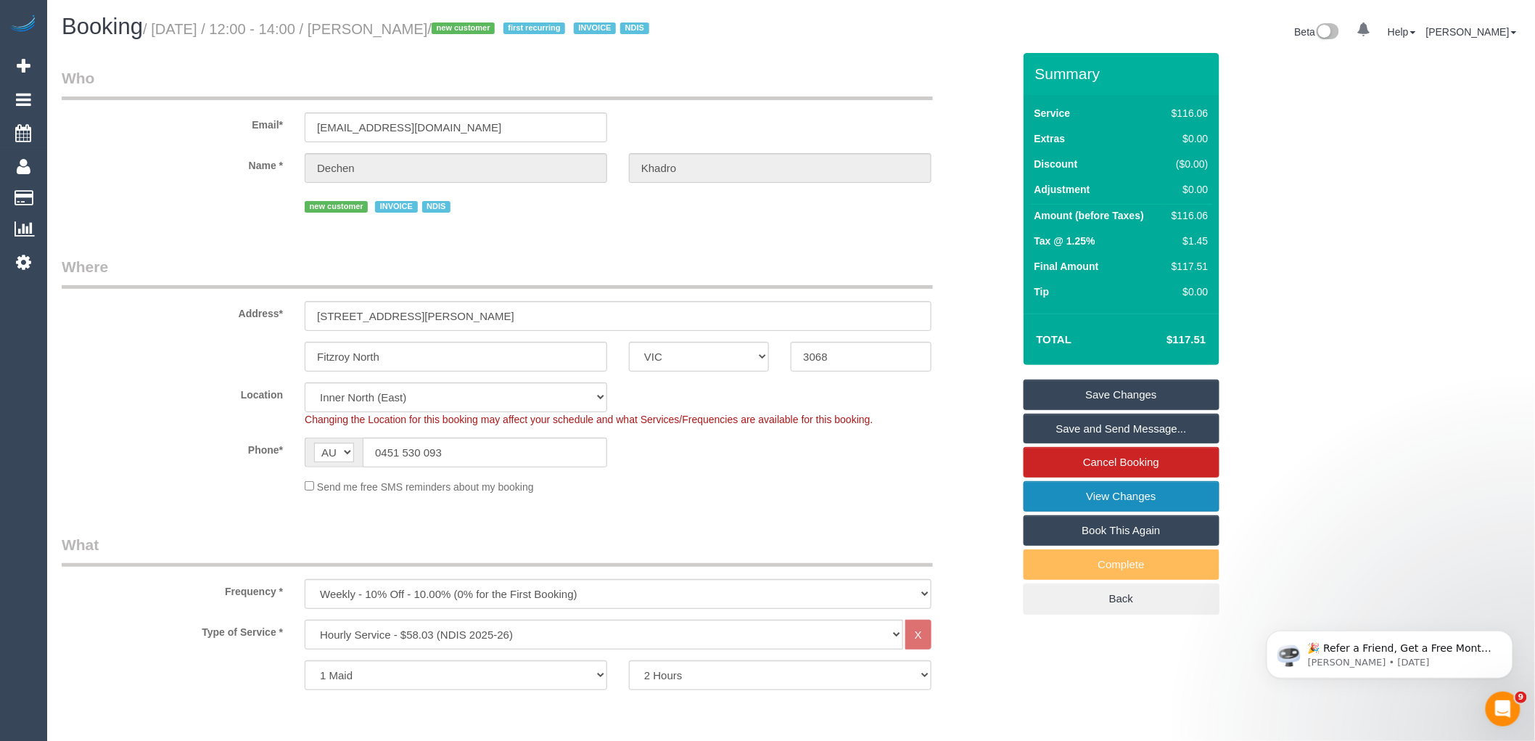
click at [1176, 489] on link "View Changes" at bounding box center [1122, 496] width 196 height 30
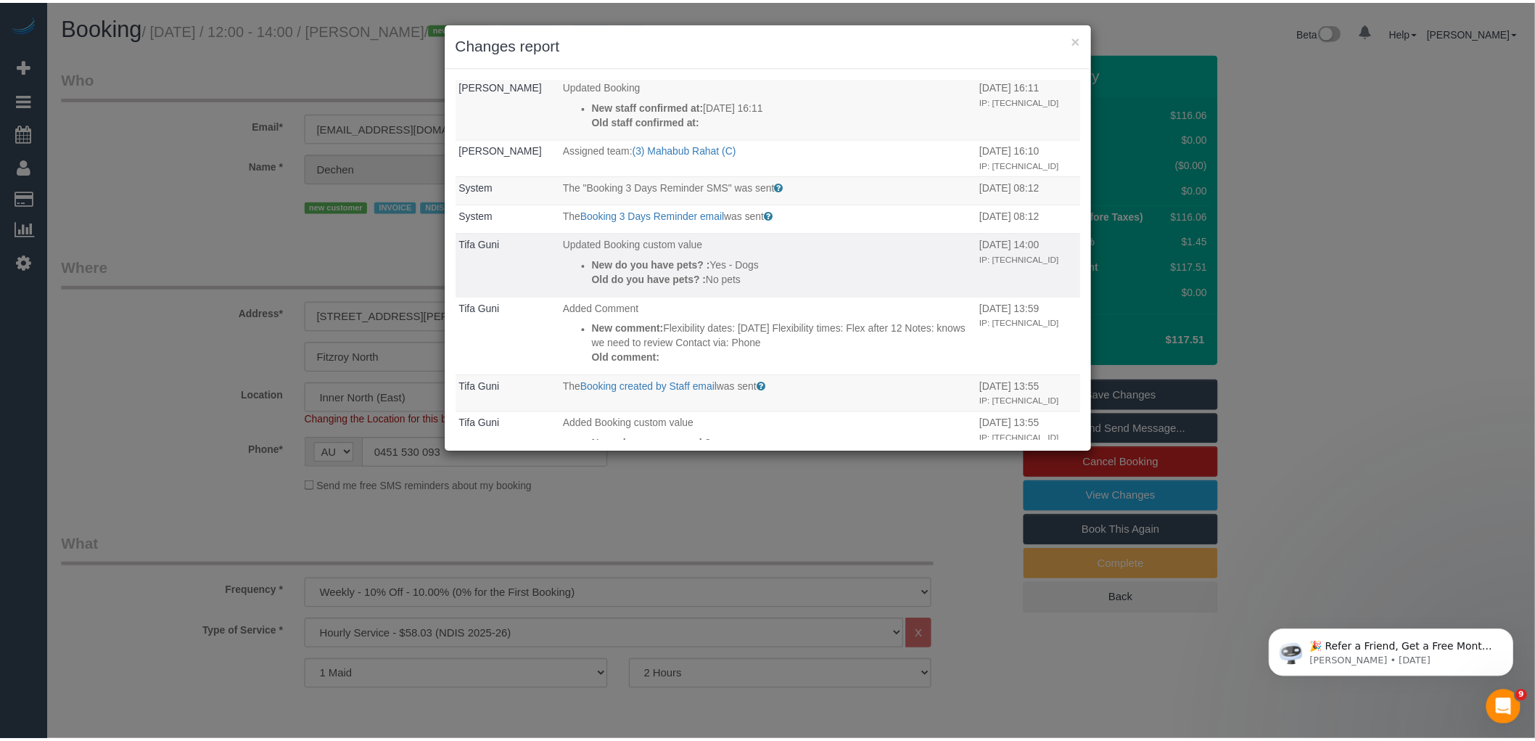
scroll to position [0, 0]
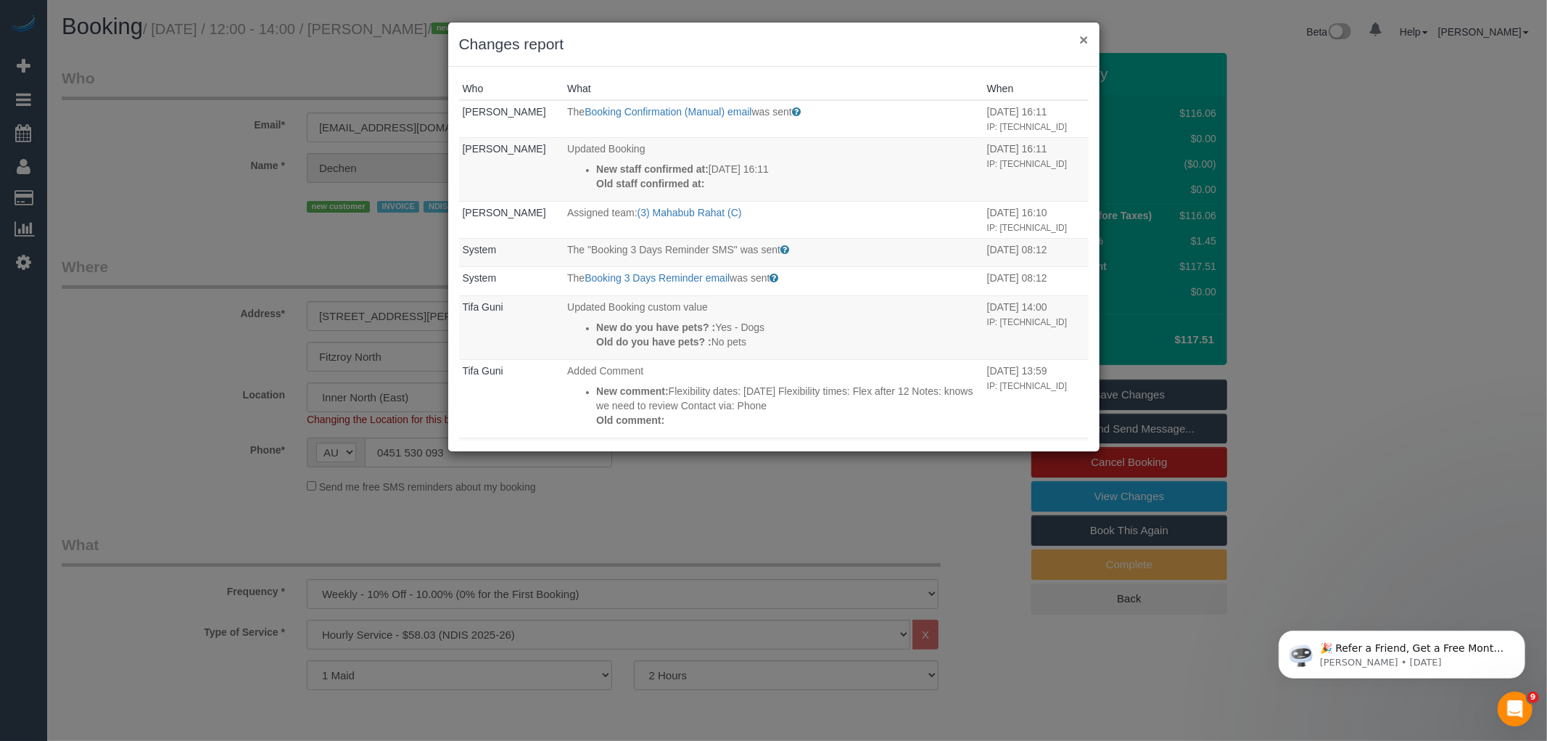
click at [1081, 37] on button "×" at bounding box center [1084, 39] width 9 height 15
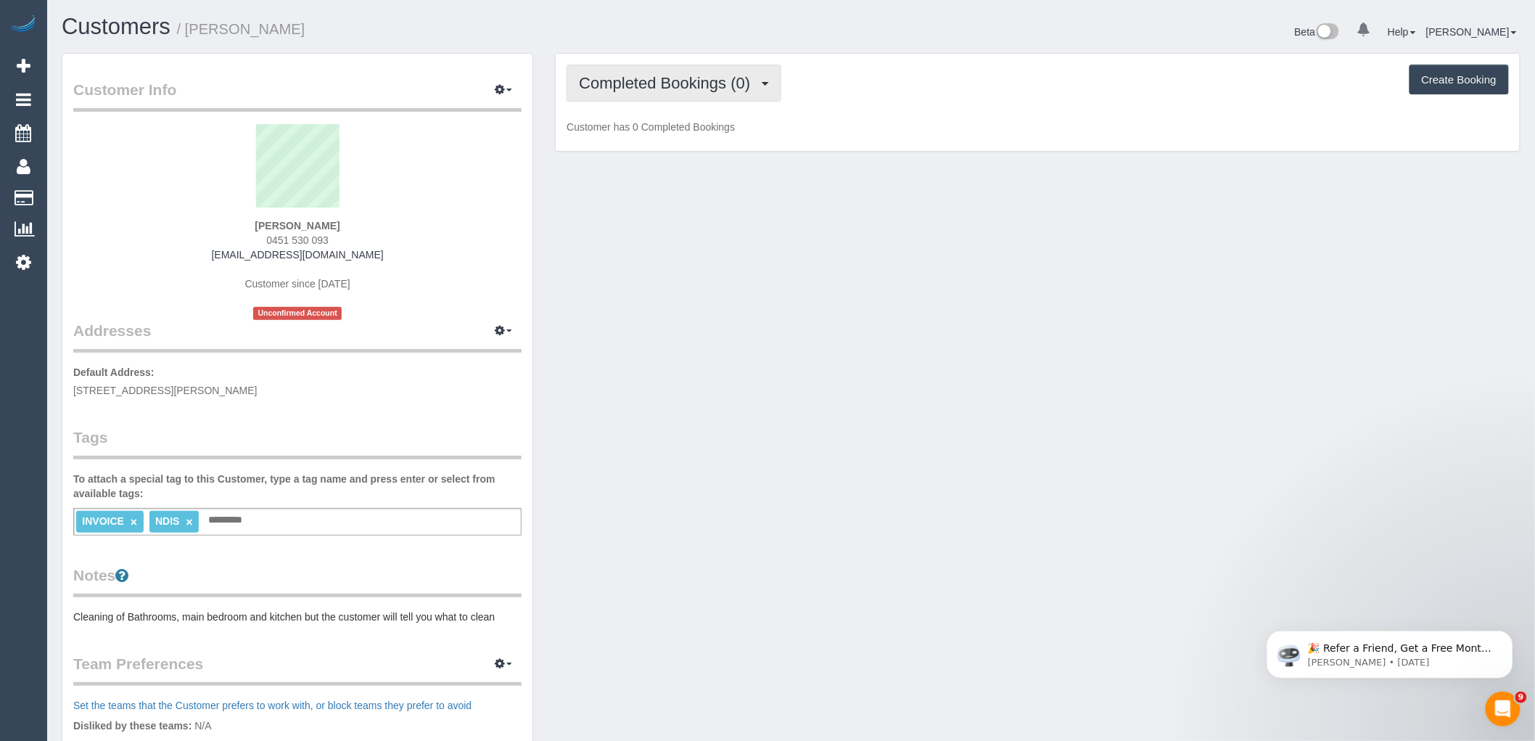
click at [707, 82] on span "Completed Bookings (0)" at bounding box center [668, 83] width 178 height 18
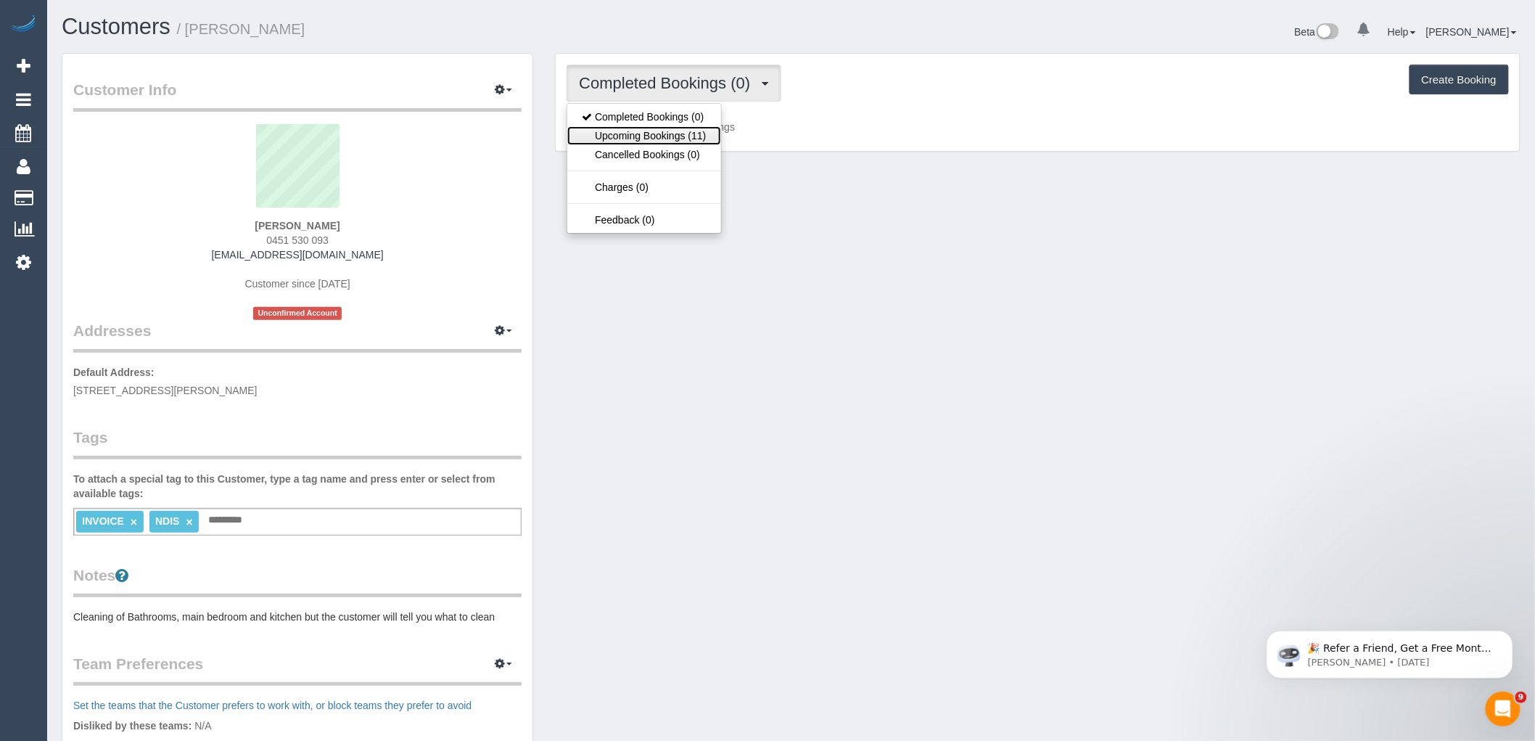
click at [698, 133] on link "Upcoming Bookings (11)" at bounding box center [643, 135] width 153 height 19
